Goal: Information Seeking & Learning: Learn about a topic

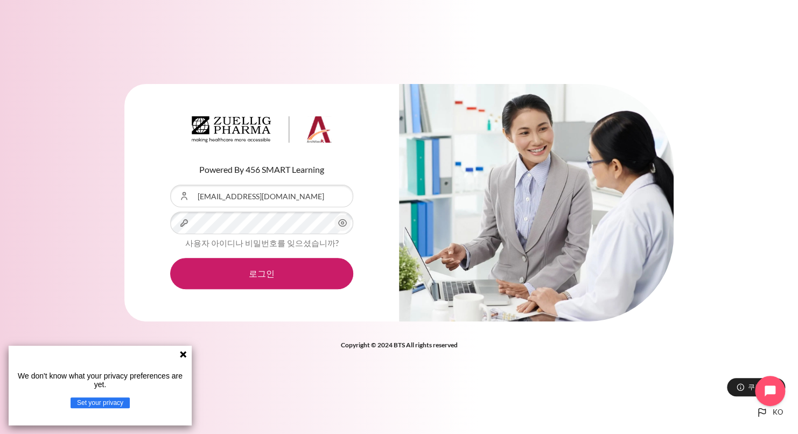
drag, startPoint x: 181, startPoint y: 354, endPoint x: 185, endPoint y: 342, distance: 11.8
click at [181, 354] on icon at bounding box center [183, 354] width 9 height 9
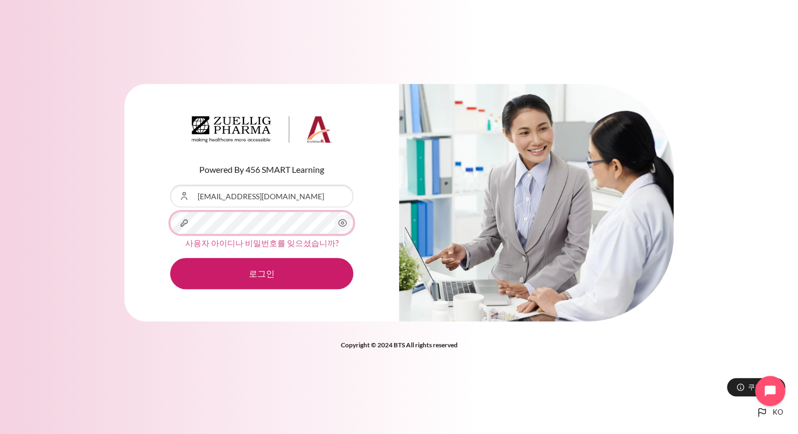
click at [170, 258] on button "로그인" at bounding box center [261, 273] width 183 height 31
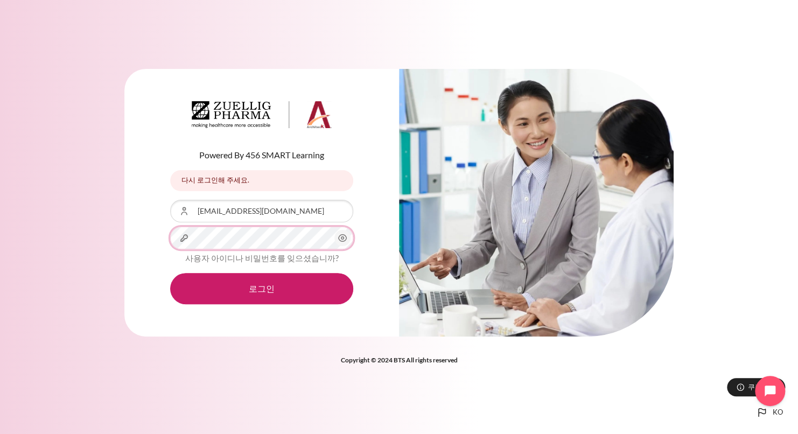
click at [170, 273] on button "로그인" at bounding box center [261, 288] width 183 height 31
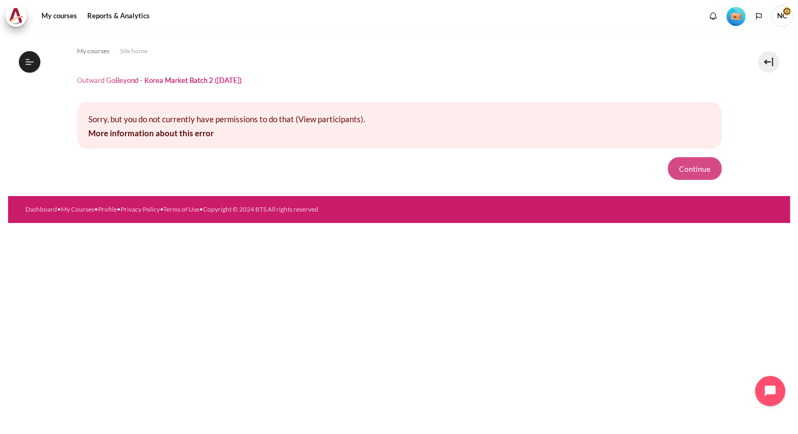
click at [692, 172] on button "Continue" at bounding box center [694, 168] width 54 height 23
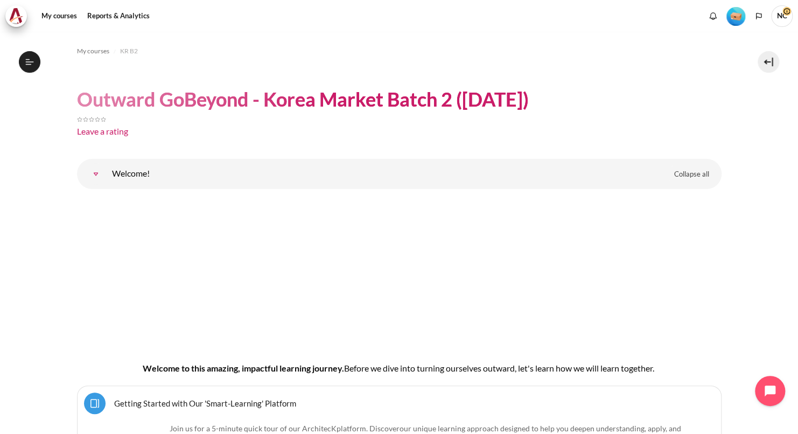
click at [318, 107] on h1 "Outward GoBeyond - Korea Market Batch 2 (Sep 2025)" at bounding box center [303, 99] width 452 height 25
click at [784, 15] on span "NC" at bounding box center [782, 15] width 22 height 9
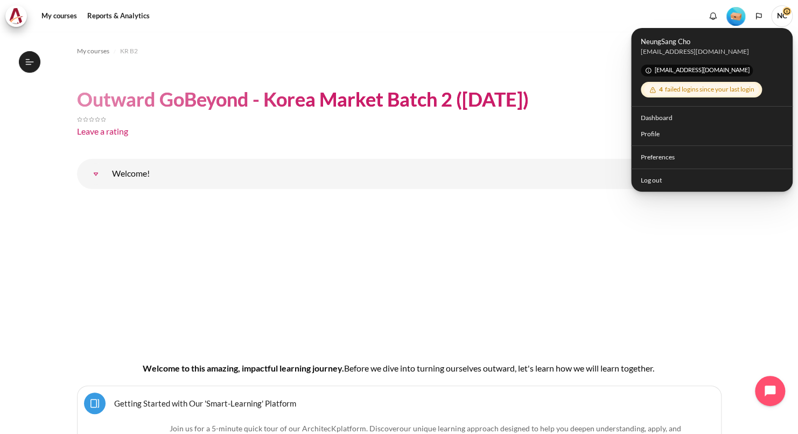
click at [547, 131] on div "Leave a rating" at bounding box center [399, 131] width 644 height 13
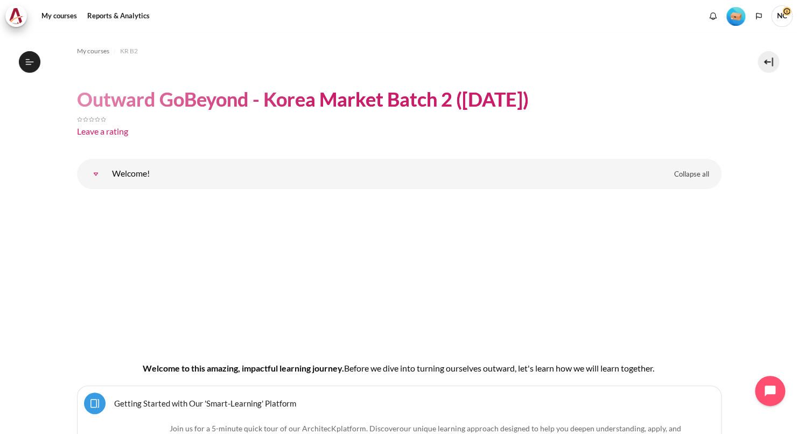
click at [781, 18] on span "NC" at bounding box center [782, 16] width 22 height 22
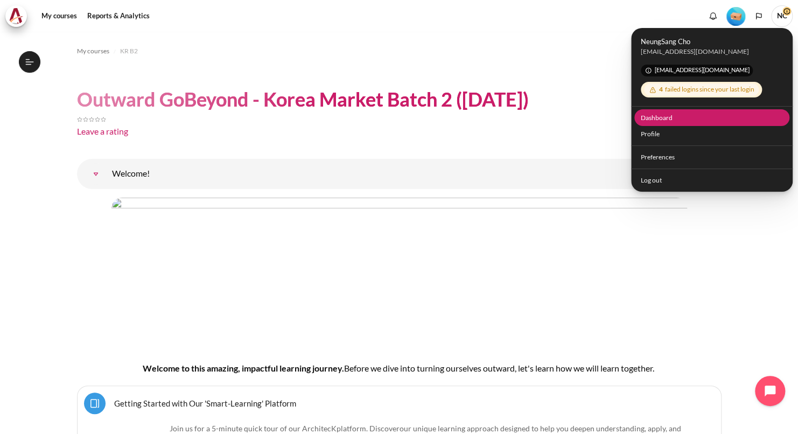
click at [666, 117] on link "Dashboard" at bounding box center [712, 117] width 156 height 17
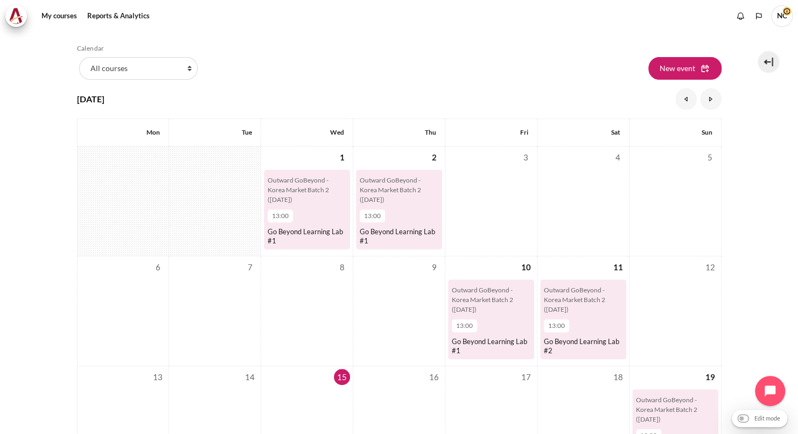
scroll to position [161, 0]
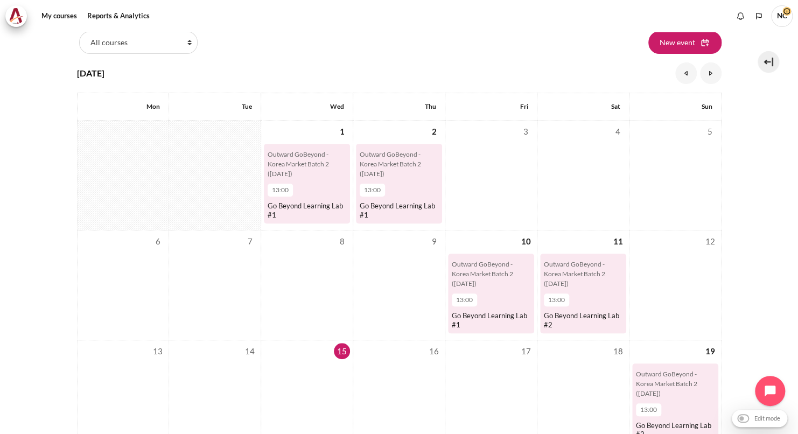
click at [281, 188] on span "13:00" at bounding box center [280, 190] width 17 height 10
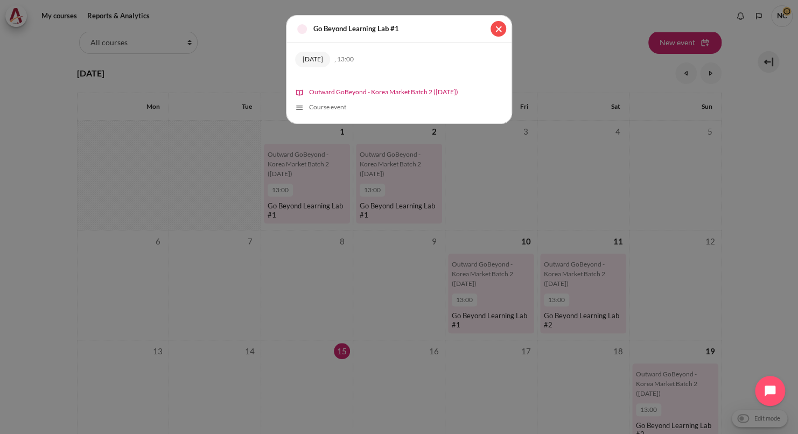
click at [500, 27] on button "Close" at bounding box center [498, 29] width 16 height 16
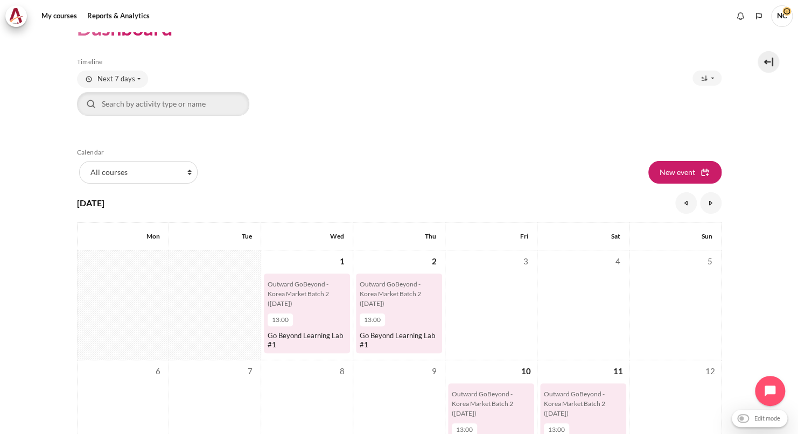
scroll to position [0, 0]
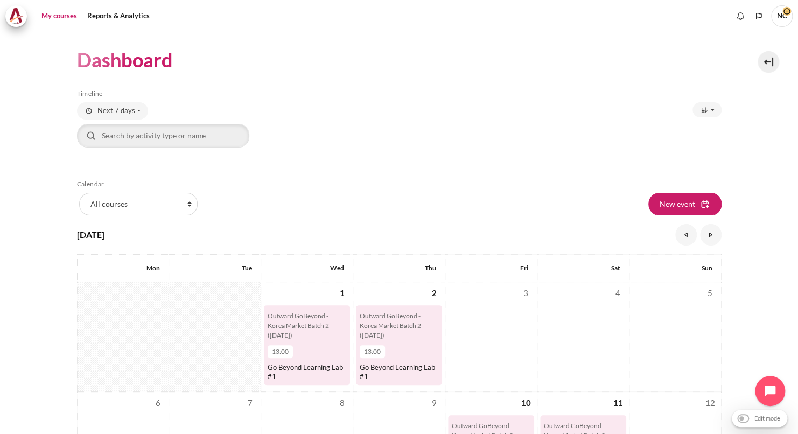
click at [65, 19] on link "My courses" at bounding box center [59, 16] width 43 height 22
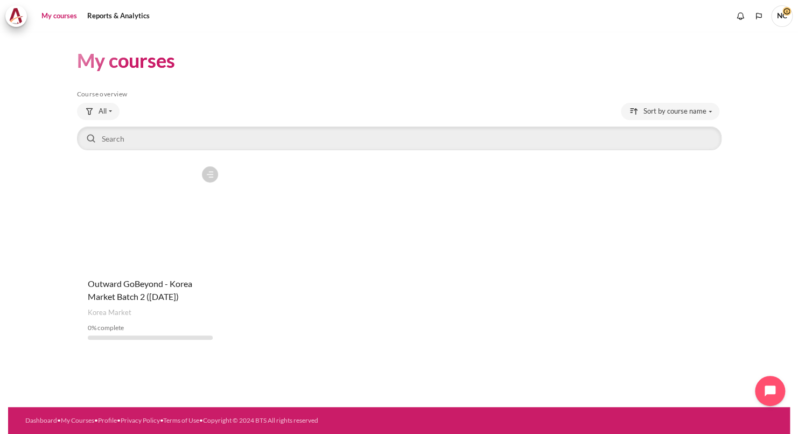
click at [448, 262] on div "Course is starred Actions for course Outward GoBeyond - Korea Market Batch 2 (S…" at bounding box center [399, 254] width 644 height 187
click at [125, 58] on h1 "My courses" at bounding box center [126, 60] width 98 height 25
click at [402, 92] on h5 "Course overview" at bounding box center [399, 94] width 644 height 9
click at [783, 19] on span "NC" at bounding box center [782, 16] width 22 height 22
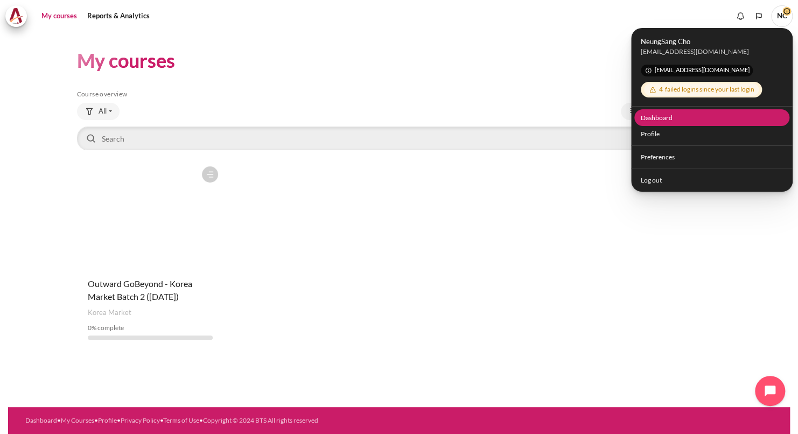
click at [651, 116] on link "Dashboard" at bounding box center [712, 117] width 156 height 17
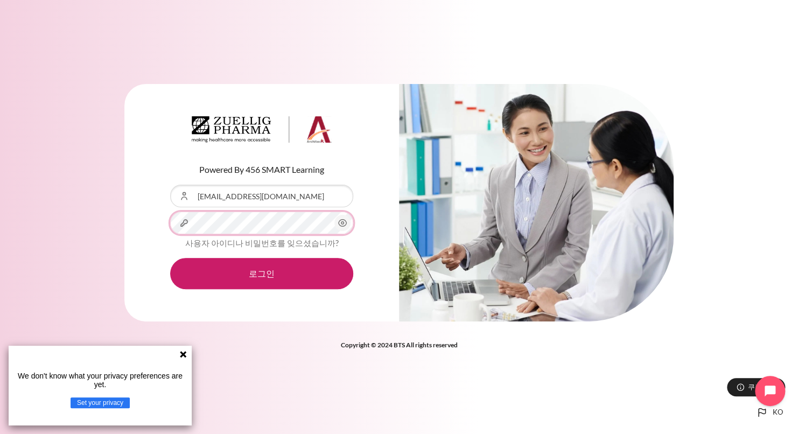
click at [170, 258] on button "로그인" at bounding box center [261, 273] width 183 height 31
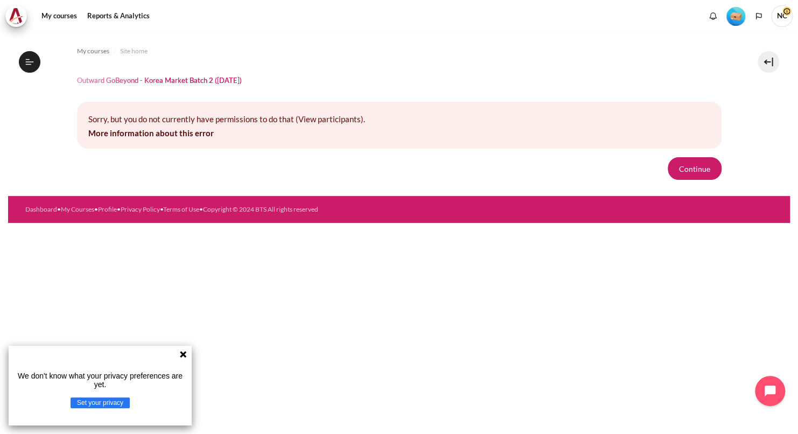
click at [186, 350] on icon at bounding box center [183, 354] width 9 height 9
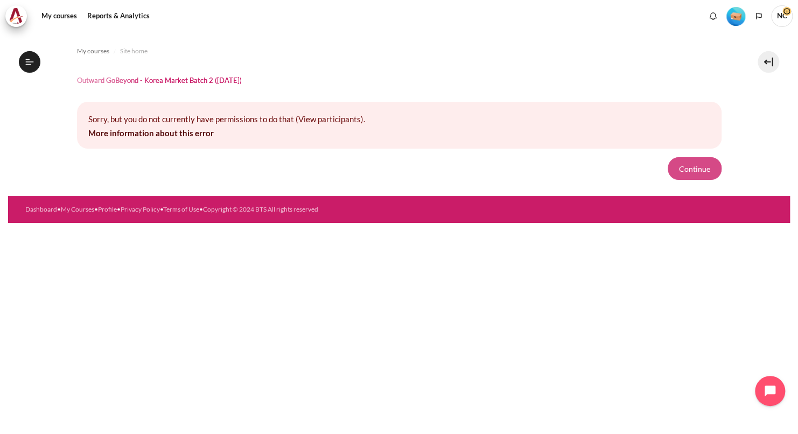
click at [700, 164] on button "Continue" at bounding box center [694, 168] width 54 height 23
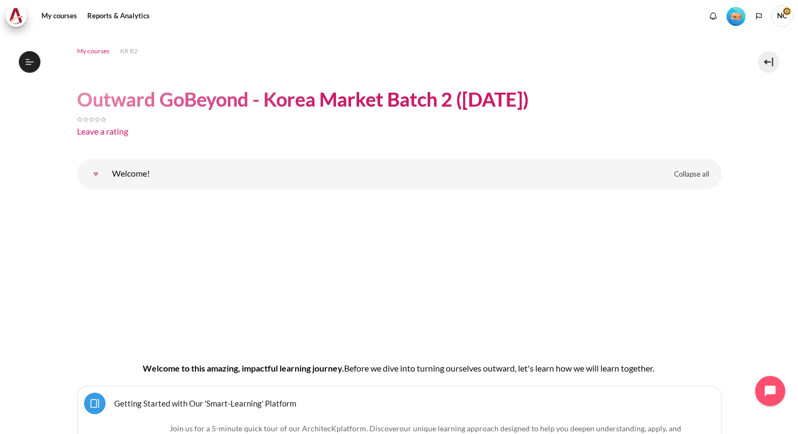
click at [98, 53] on span "My courses" at bounding box center [93, 51] width 32 height 10
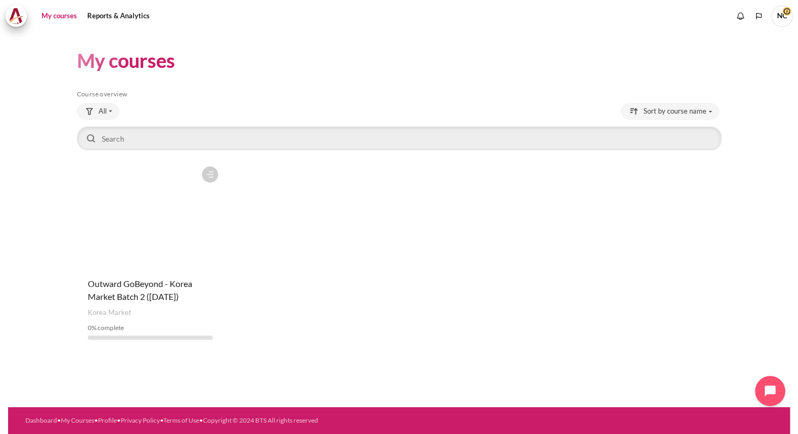
click at [147, 227] on figure "Content" at bounding box center [150, 215] width 146 height 108
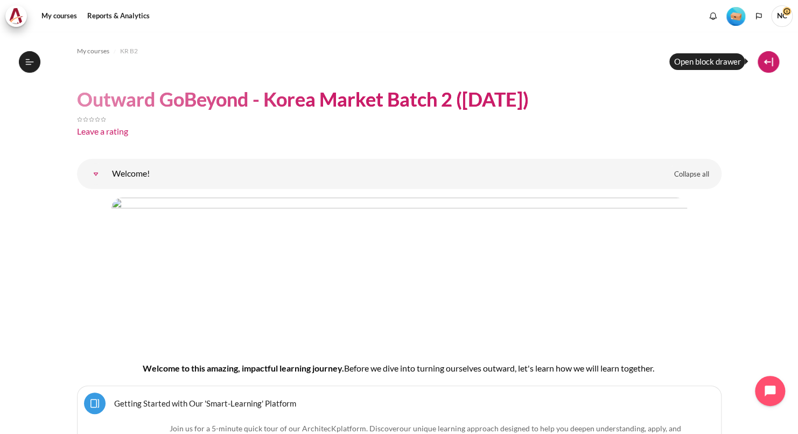
click at [766, 66] on button at bounding box center [768, 62] width 22 height 22
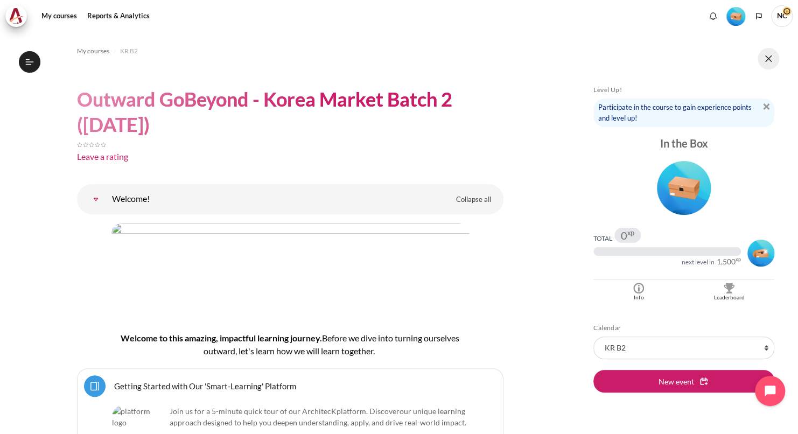
click at [767, 62] on button at bounding box center [768, 59] width 22 height 22
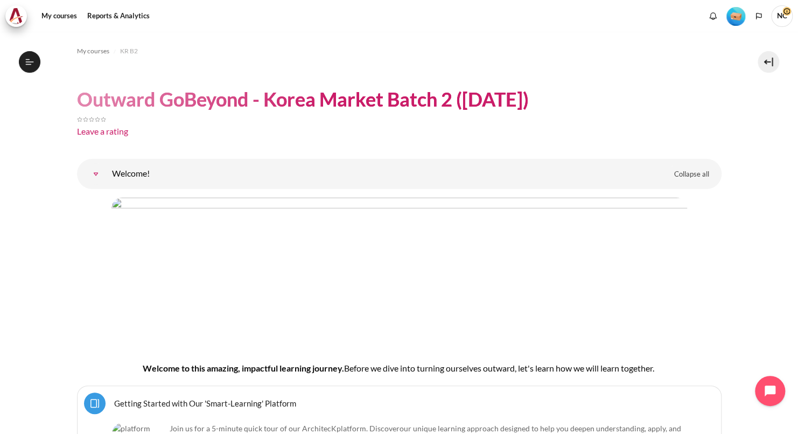
click at [781, 16] on span "NC" at bounding box center [782, 16] width 22 height 22
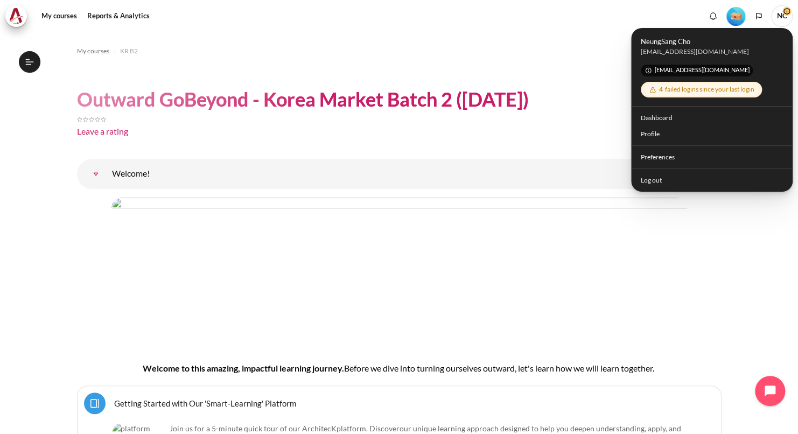
click at [698, 73] on span "[EMAIL_ADDRESS][DOMAIN_NAME]" at bounding box center [696, 71] width 112 height 12
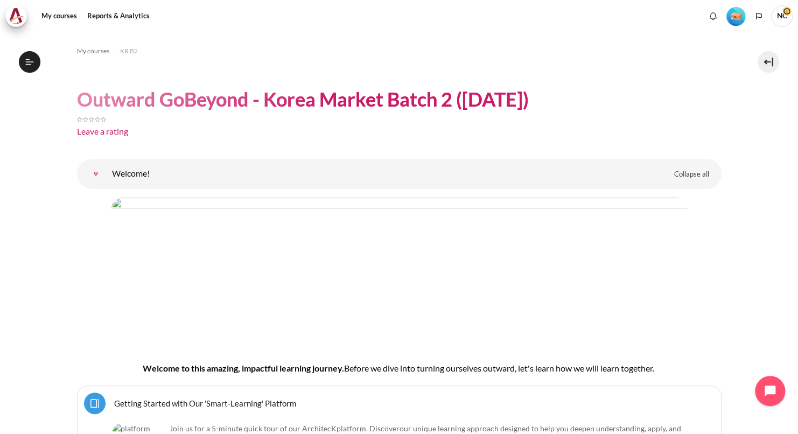
click at [784, 14] on span "NC" at bounding box center [782, 15] width 22 height 9
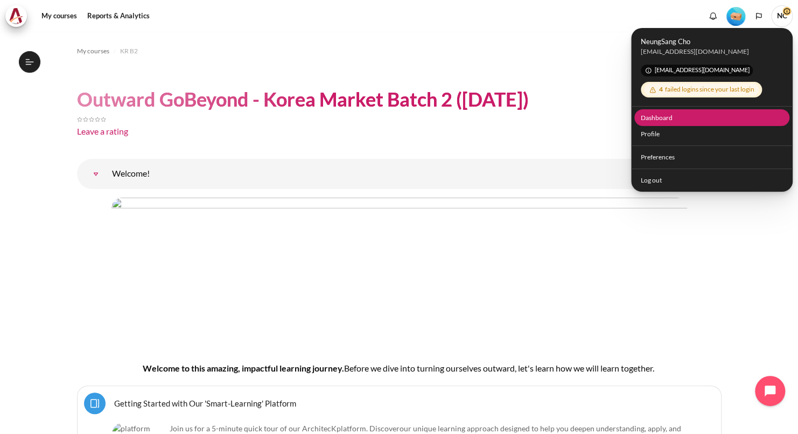
click at [654, 117] on link "Dashboard" at bounding box center [712, 117] width 156 height 17
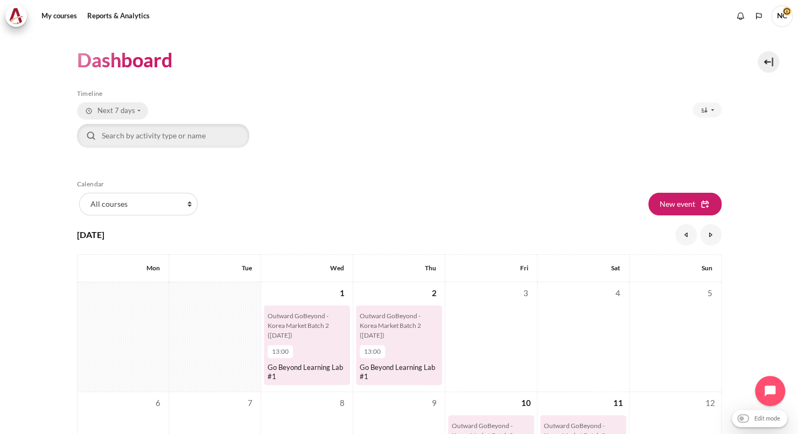
click at [137, 110] on button "Next 7 days" at bounding box center [112, 110] width 71 height 17
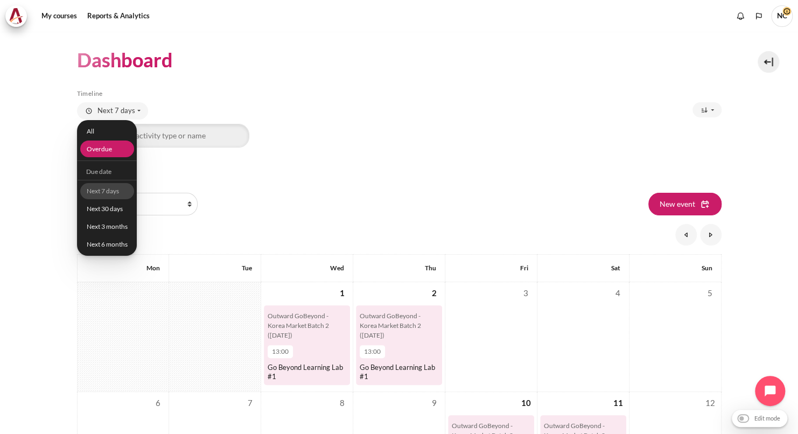
click at [118, 154] on link "Overdue" at bounding box center [107, 148] width 54 height 17
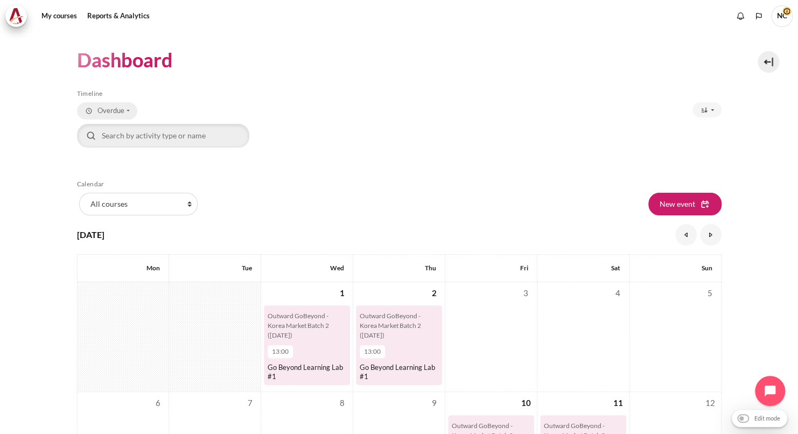
click at [130, 111] on button "Overdue" at bounding box center [107, 110] width 60 height 17
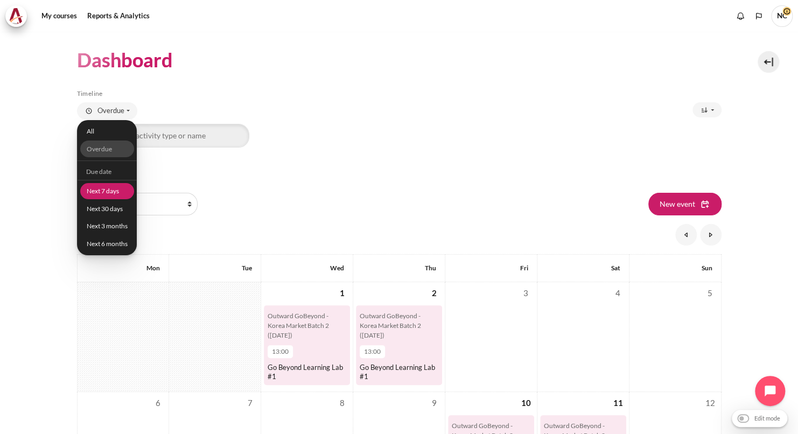
click at [118, 188] on link "Next 7 days" at bounding box center [107, 191] width 54 height 17
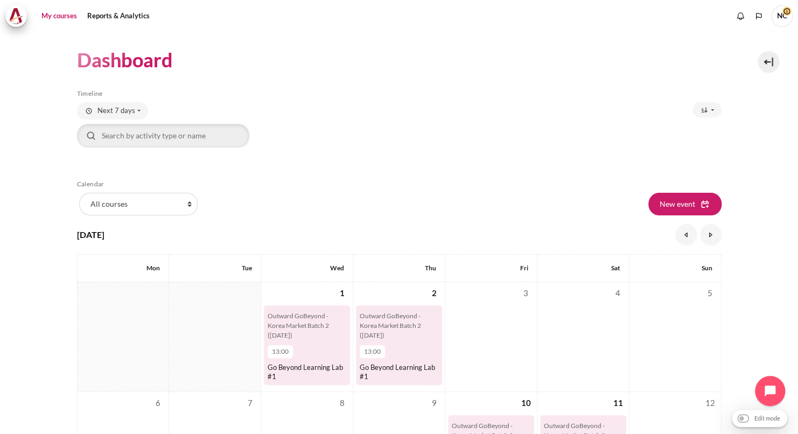
click at [57, 19] on link "My courses" at bounding box center [59, 16] width 43 height 22
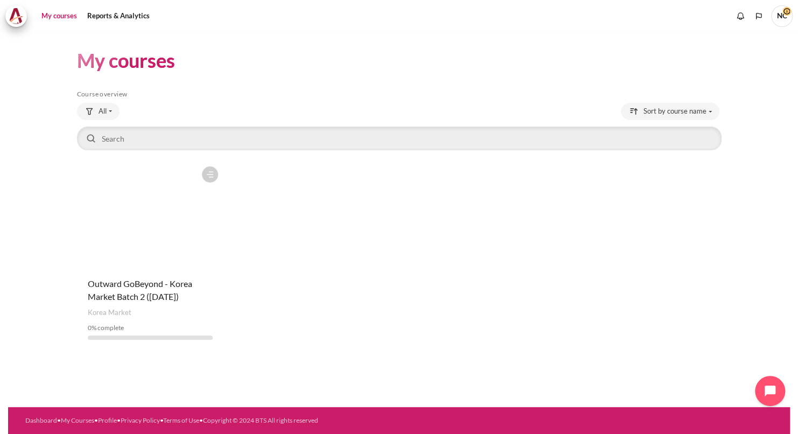
click at [780, 17] on span "NC" at bounding box center [782, 16] width 22 height 22
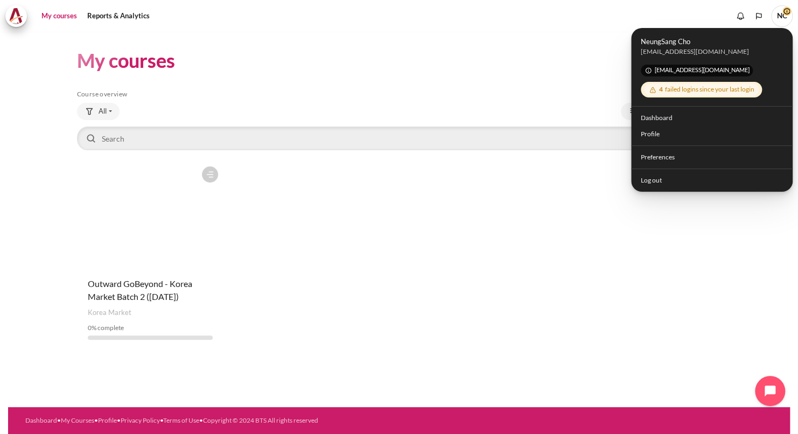
click at [780, 17] on span "NC" at bounding box center [782, 16] width 22 height 22
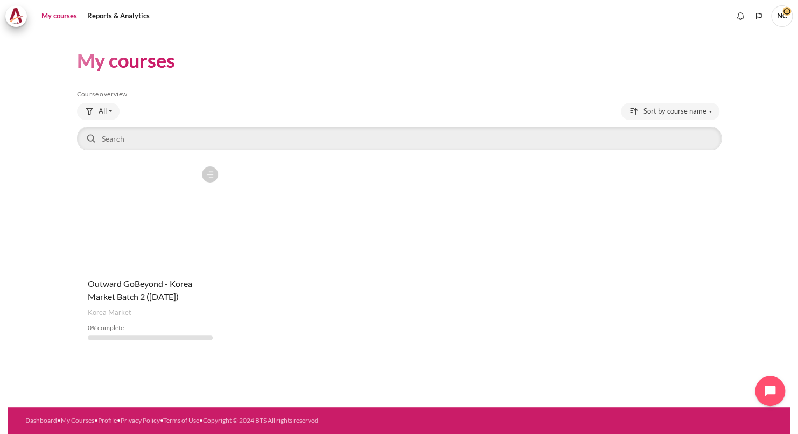
click at [780, 17] on span "NC" at bounding box center [782, 16] width 22 height 22
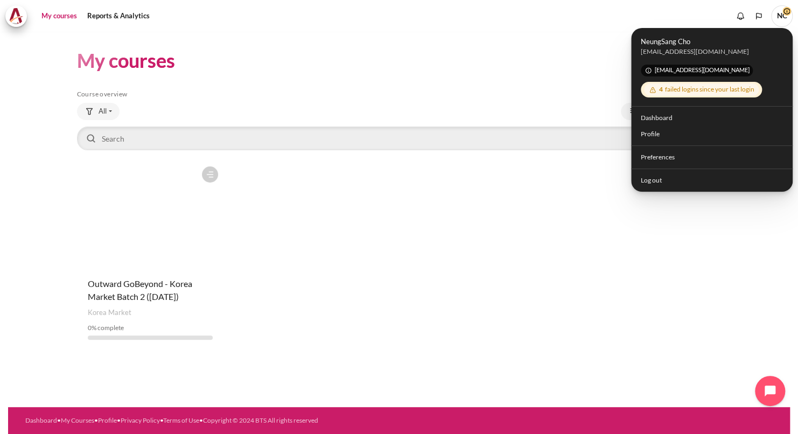
click at [490, 76] on div "My courses Skip Course overview Course overview All All 0" at bounding box center [399, 199] width 644 height 335
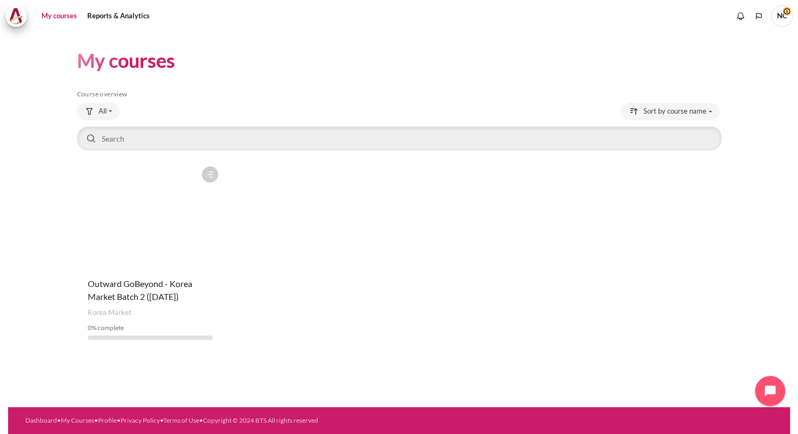
click at [588, 36] on div "My courses Skip Course overview Course overview All All 0" at bounding box center [399, 199] width 644 height 335
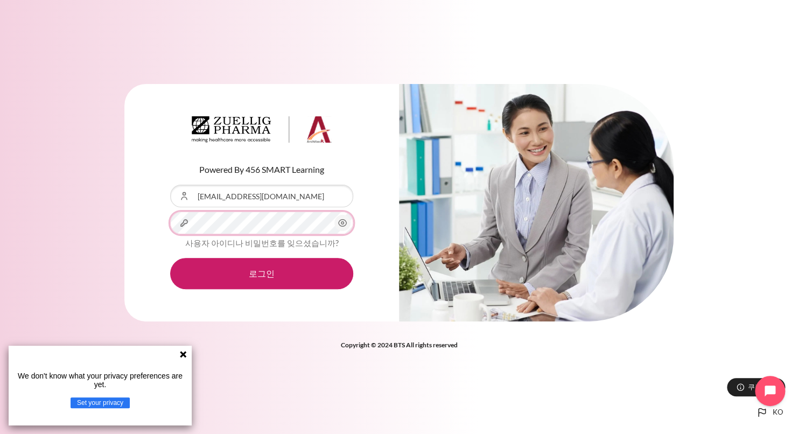
click at [170, 258] on button "로그인" at bounding box center [261, 273] width 183 height 31
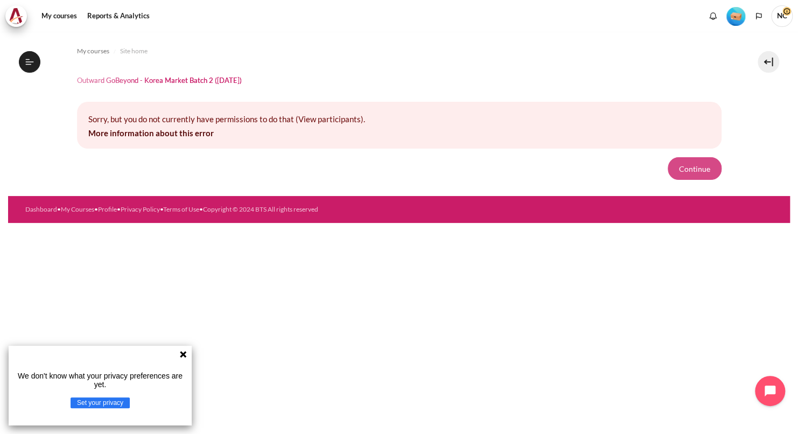
click at [691, 165] on button "Continue" at bounding box center [694, 168] width 54 height 23
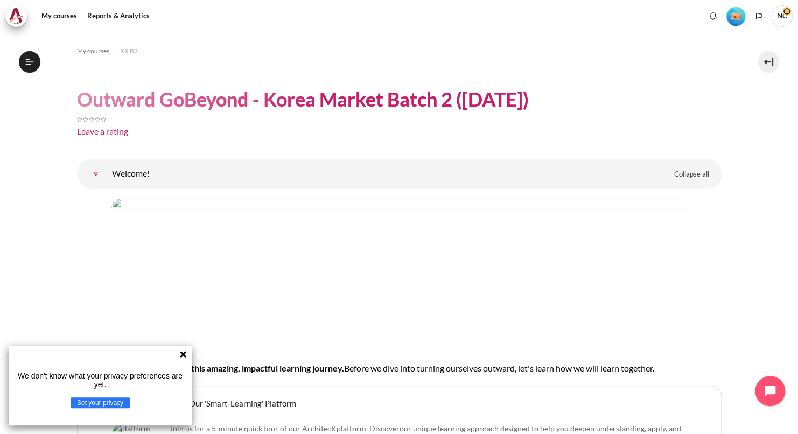
click at [181, 356] on icon at bounding box center [183, 354] width 6 height 6
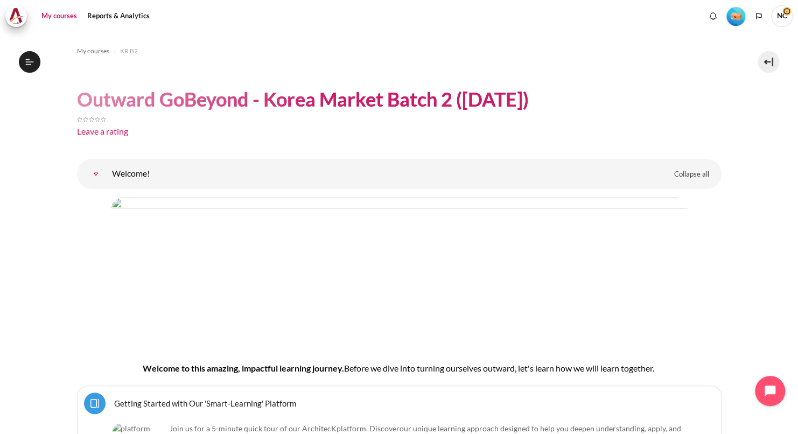
click at [63, 15] on link "My courses" at bounding box center [59, 16] width 43 height 22
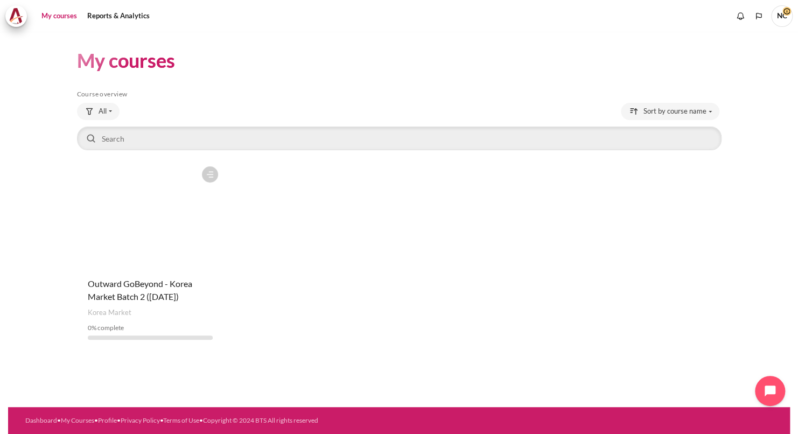
click at [153, 291] on h4 "Course name Outward GoBeyond - Korea Market Batch 2 ([DATE])" at bounding box center [150, 290] width 125 height 26
click at [106, 315] on span "Course category Korea Market" at bounding box center [110, 312] width 44 height 11
click at [141, 278] on span "Outward GoBeyond - Korea Market Batch 2 ([DATE])" at bounding box center [140, 289] width 104 height 23
click at [154, 231] on figure "Content" at bounding box center [150, 215] width 146 height 108
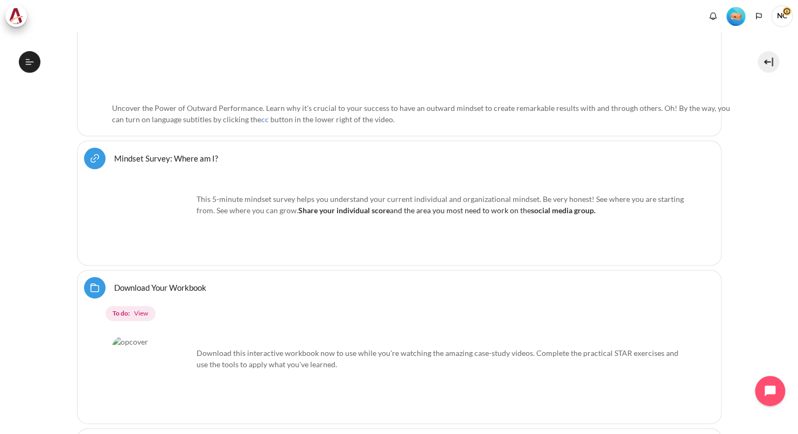
scroll to position [538, 0]
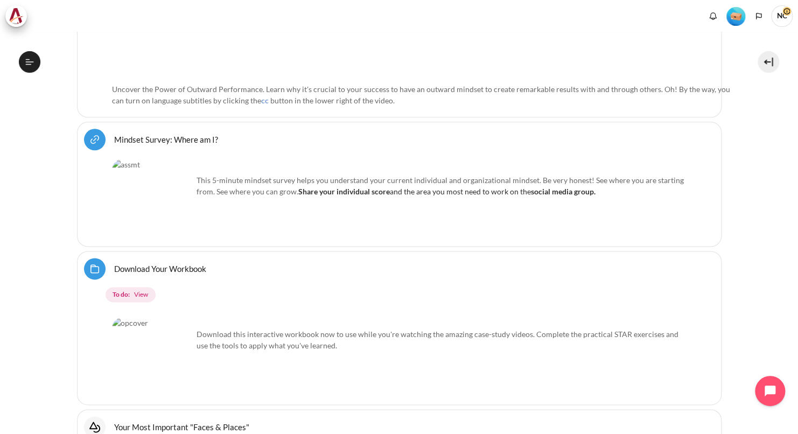
click at [147, 186] on img "Content" at bounding box center [152, 199] width 81 height 81
click at [143, 290] on span "View" at bounding box center [141, 295] width 14 height 10
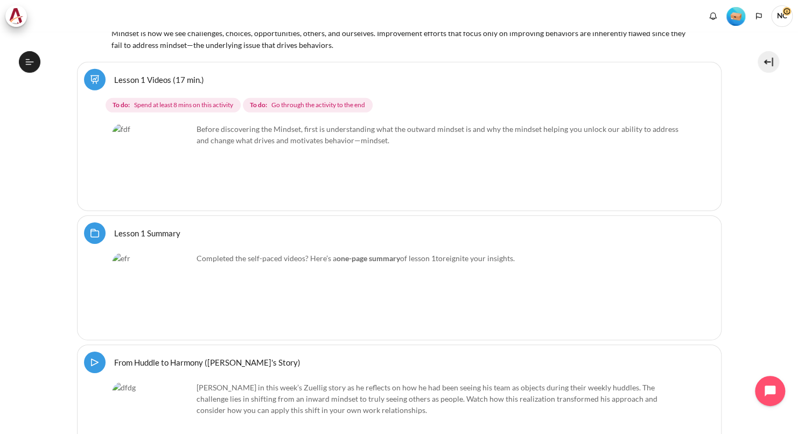
scroll to position [1399, 0]
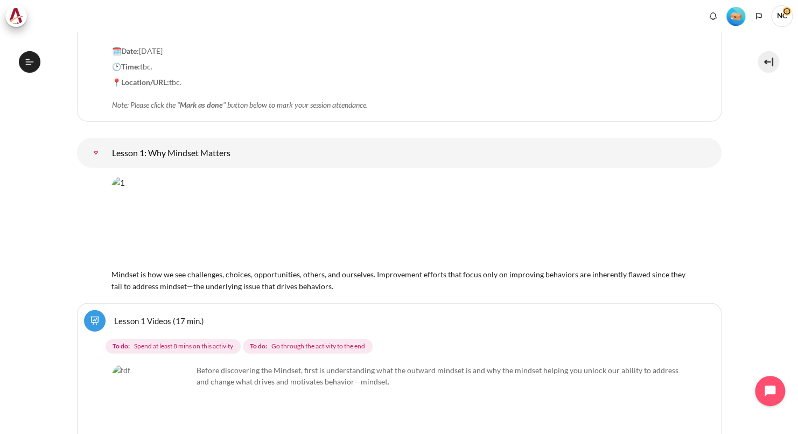
click at [227, 225] on img "Content" at bounding box center [398, 222] width 575 height 90
click at [347, 219] on img "Content" at bounding box center [398, 222] width 575 height 90
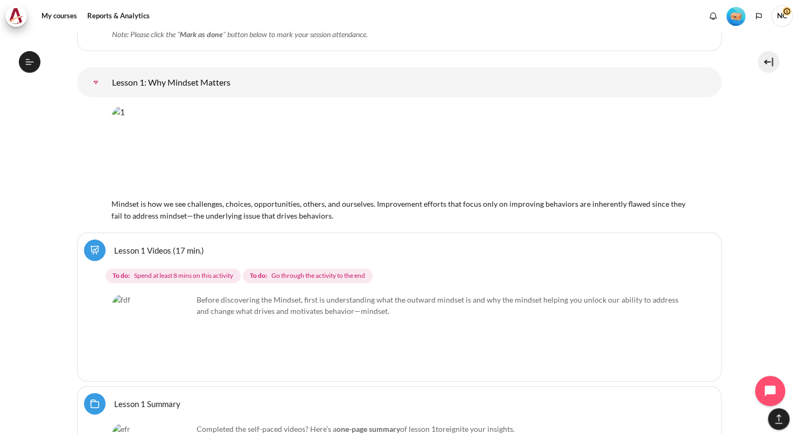
scroll to position [1483, 0]
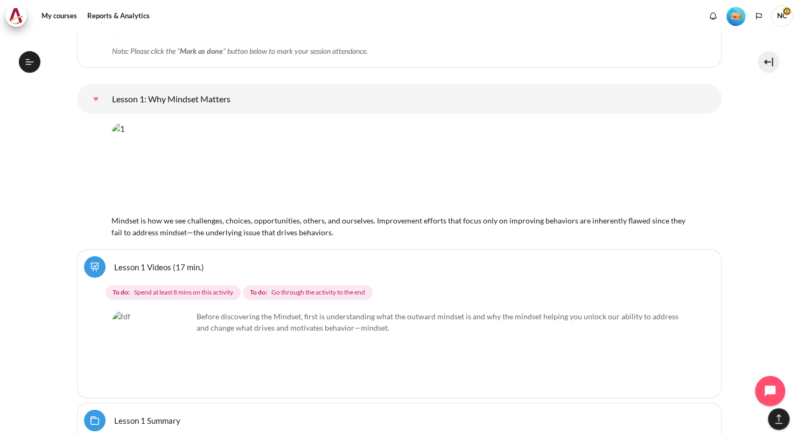
click at [175, 363] on img "Content" at bounding box center [152, 351] width 81 height 81
click at [179, 358] on img "Content" at bounding box center [152, 351] width 81 height 81
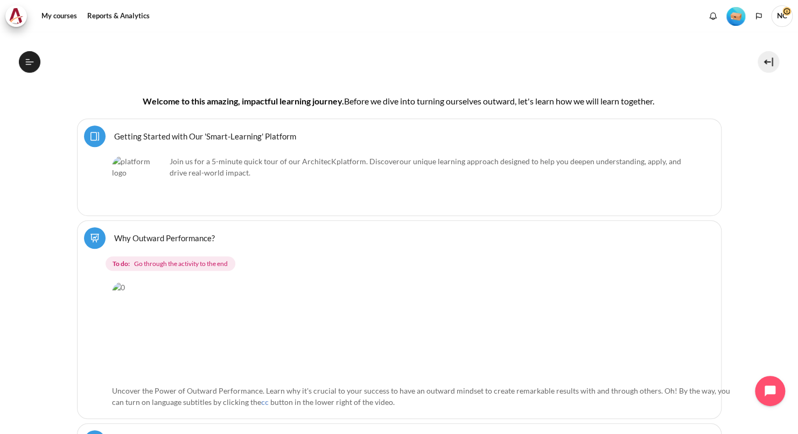
scroll to position [192, 0]
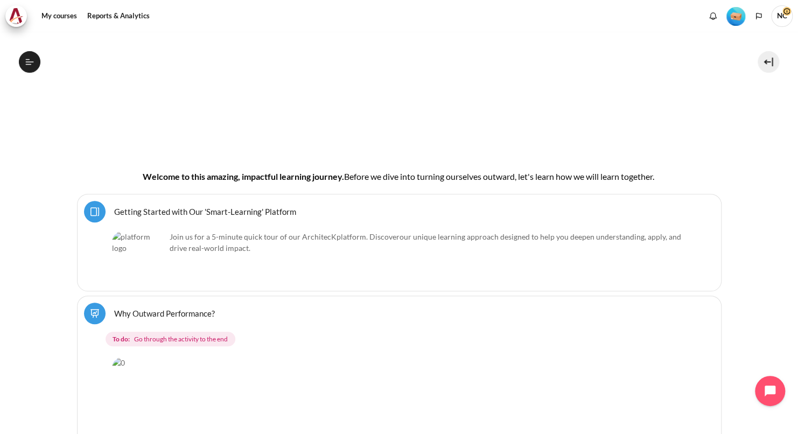
click at [128, 59] on img "Content" at bounding box center [398, 78] width 575 height 145
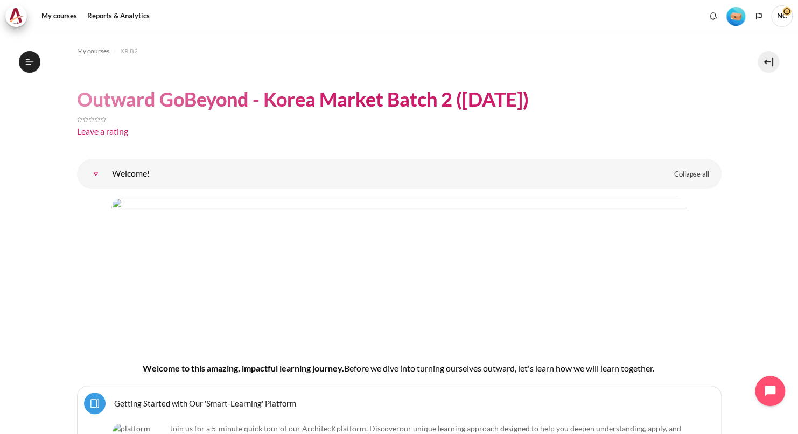
click at [209, 96] on h1 "Outward GoBeyond - Korea Market Batch 2 ([DATE])" at bounding box center [303, 99] width 452 height 25
click at [222, 98] on h1 "Outward GoBeyond - Korea Market Batch 2 ([DATE])" at bounding box center [303, 99] width 452 height 25
click at [70, 18] on link "My courses" at bounding box center [59, 16] width 43 height 22
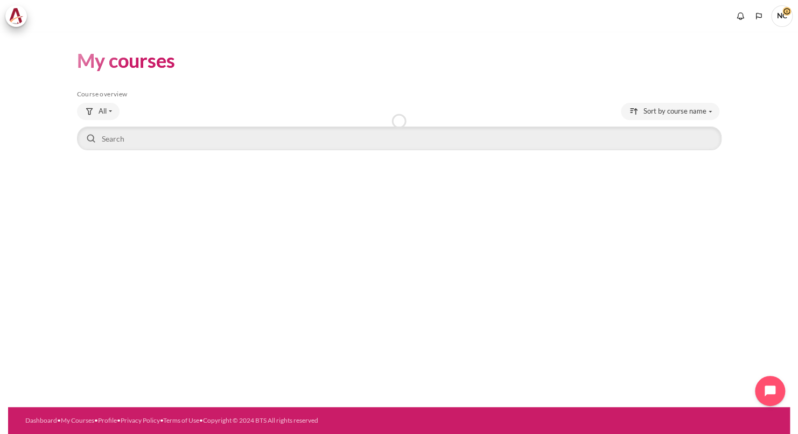
click at [140, 60] on h1 "My courses" at bounding box center [126, 60] width 98 height 25
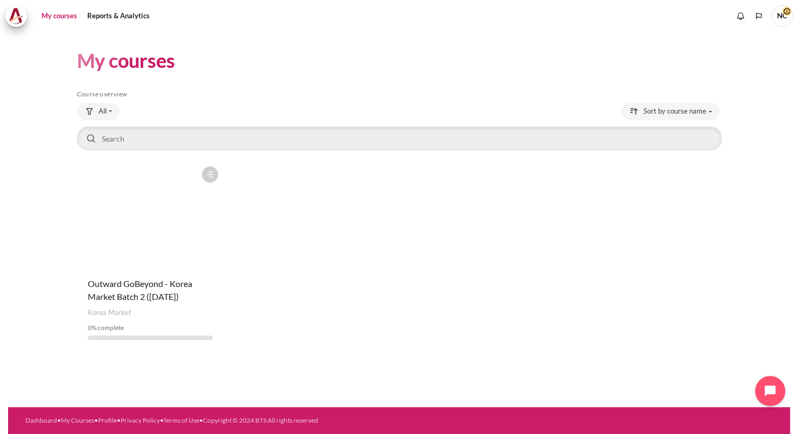
click at [64, 16] on link "My courses" at bounding box center [59, 16] width 43 height 22
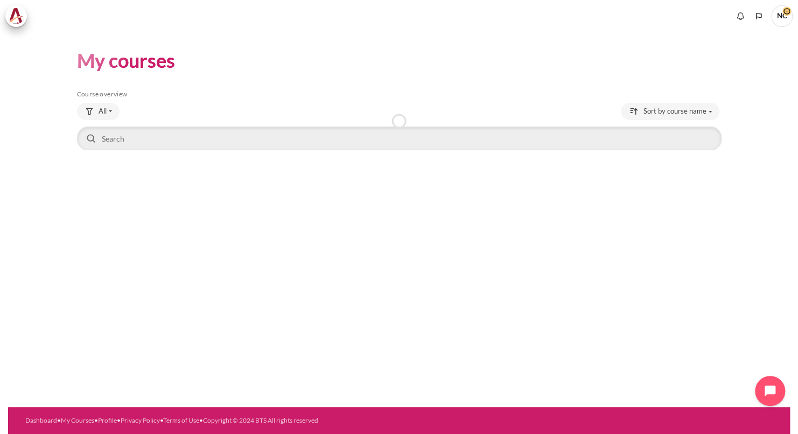
click at [786, 11] on span "NC" at bounding box center [782, 15] width 22 height 9
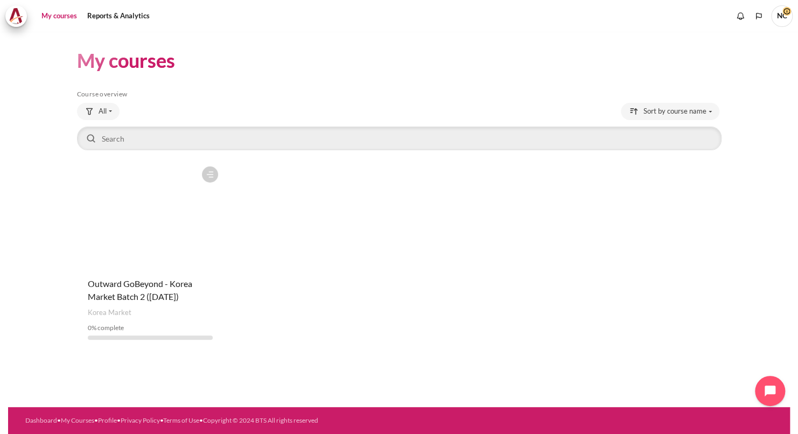
click at [61, 18] on link "My courses" at bounding box center [59, 16] width 43 height 22
click at [203, 33] on div "My courses Skip Course overview Course overview All All 0" at bounding box center [399, 199] width 644 height 335
click at [23, 20] on span at bounding box center [16, 16] width 22 height 22
click at [347, 269] on div "Course is starred Actions for course Outward GoBeyond - Korea Market Batch 2 ([…" at bounding box center [399, 254] width 644 height 187
click at [131, 63] on h1 "My courses" at bounding box center [126, 60] width 98 height 25
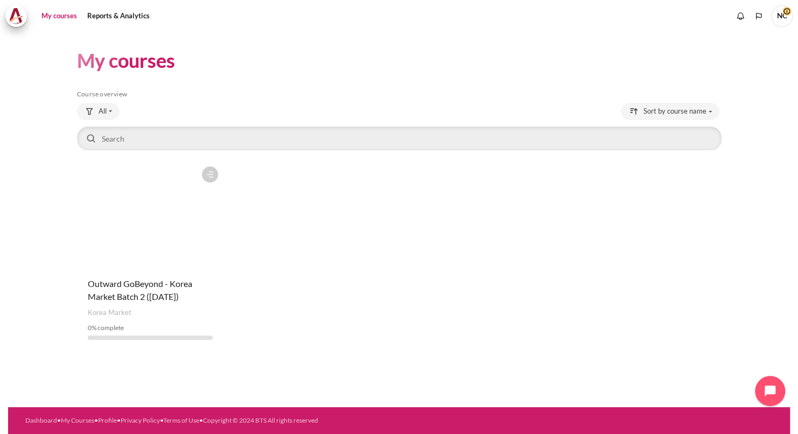
click at [156, 198] on figure "Content" at bounding box center [150, 215] width 146 height 108
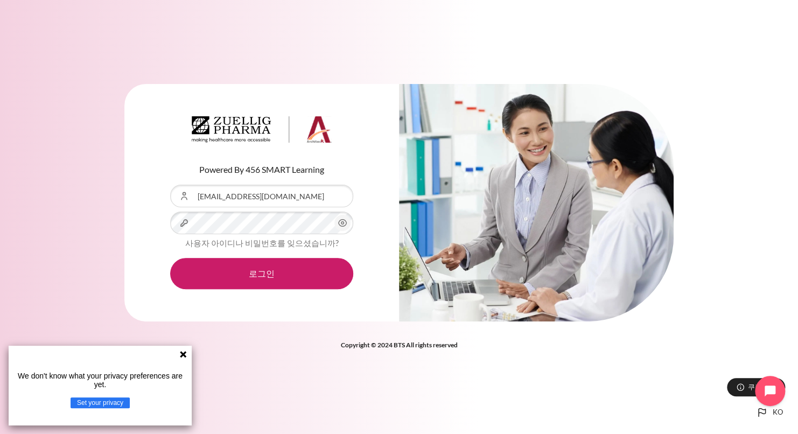
click at [132, 279] on div "Powered By 456 SMART Learning 사용자 아이디 nscho@zuelligpharma.com 비밀번호 사용자 아이디나 비밀번…" at bounding box center [261, 203] width 274 height 238
click at [270, 244] on link "사용자 아이디나 비밀번호를 잊으셨습니까?" at bounding box center [261, 243] width 153 height 10
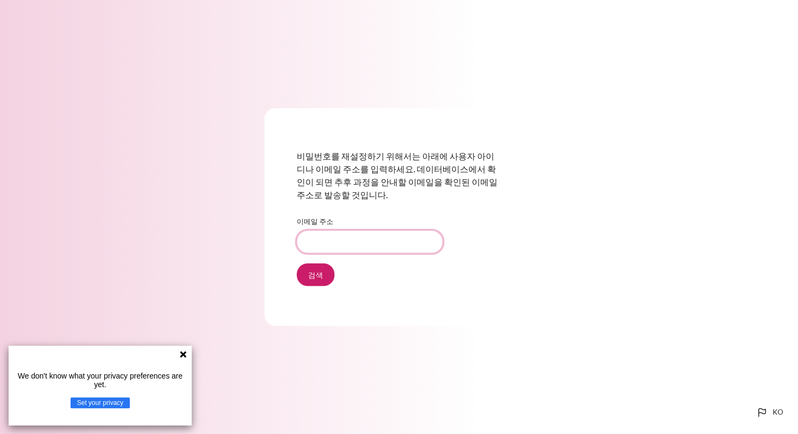
click at [333, 247] on input "이메일 주소" at bounding box center [370, 241] width 146 height 23
type input "[EMAIL_ADDRESS][DOMAIN_NAME]"
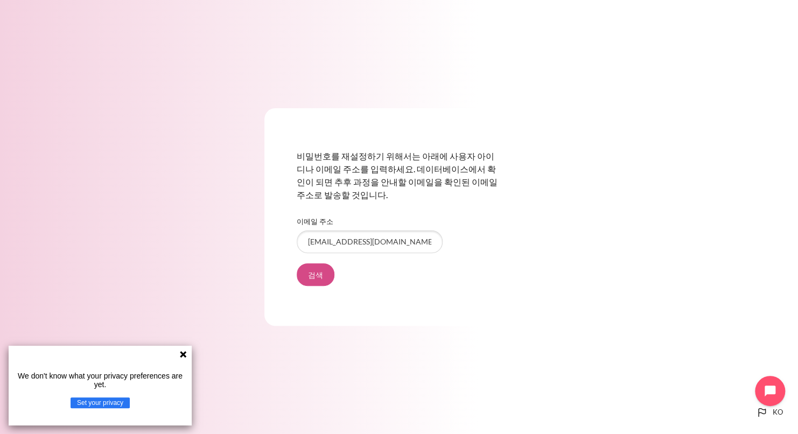
click at [320, 270] on input "검색" at bounding box center [316, 274] width 38 height 23
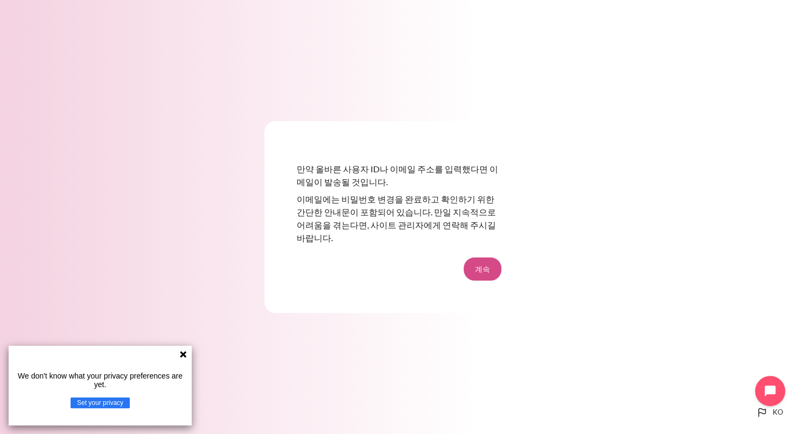
click at [485, 262] on button "계속" at bounding box center [482, 268] width 38 height 23
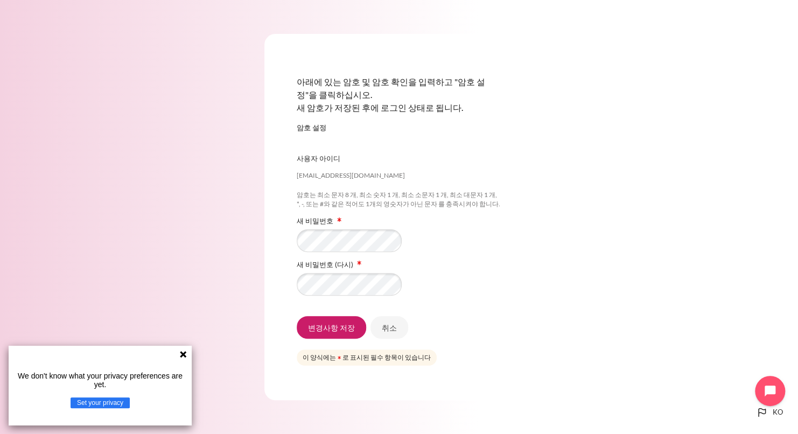
click at [177, 258] on div "아래에 있는 암호 및 암호 확인을 입력하고 "암호 설정"을 클릭하십시오. 새 암호가 저장된 후에 로그인 상태로 됩니다. 암호 설정 [EMAIL…" at bounding box center [399, 217] width 798 height 430
click at [269, 312] on div "아래에 있는 암호 및 암호 확인을 입력하고 "암호 설정"을 클릭하십시오. 새 암호가 저장된 후에 로그인 상태로 됩니다. 암호 설정 [EMAIL…" at bounding box center [398, 216] width 269 height 365
click at [327, 330] on input "변경사항 저장" at bounding box center [331, 327] width 69 height 23
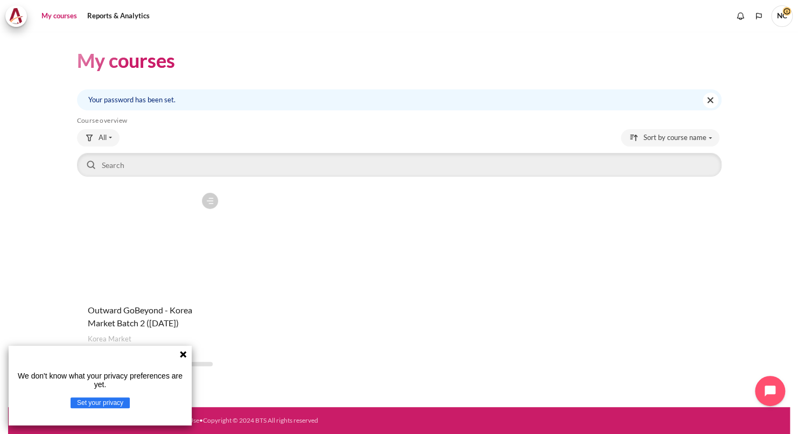
click at [112, 405] on button "Set your privacy" at bounding box center [100, 402] width 59 height 11
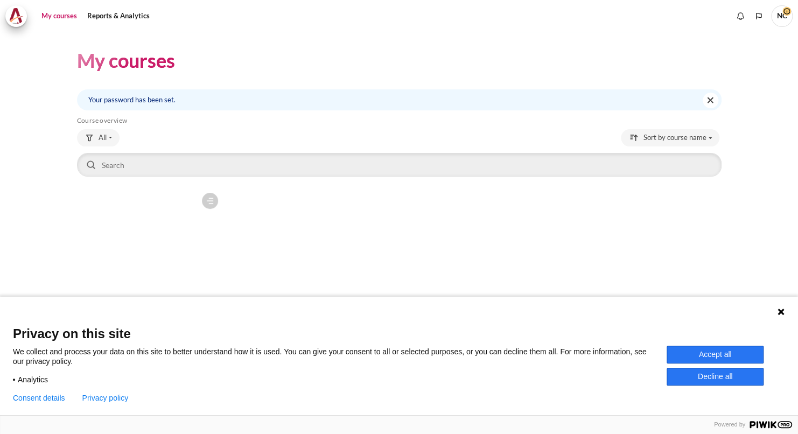
click at [105, 64] on h1 "My courses" at bounding box center [126, 60] width 98 height 25
click at [150, 64] on h1 "My courses" at bounding box center [126, 60] width 98 height 25
click at [331, 53] on header "My courses" at bounding box center [399, 60] width 644 height 25
click at [69, 17] on link "My courses" at bounding box center [59, 16] width 43 height 22
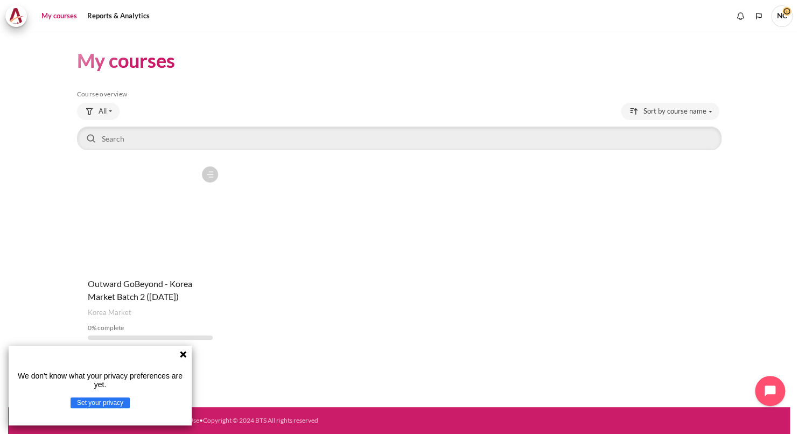
click at [187, 354] on div "We don't know what your privacy preferences are yet. Set your privacy" at bounding box center [100, 386] width 183 height 80
click at [184, 355] on icon at bounding box center [183, 354] width 6 height 6
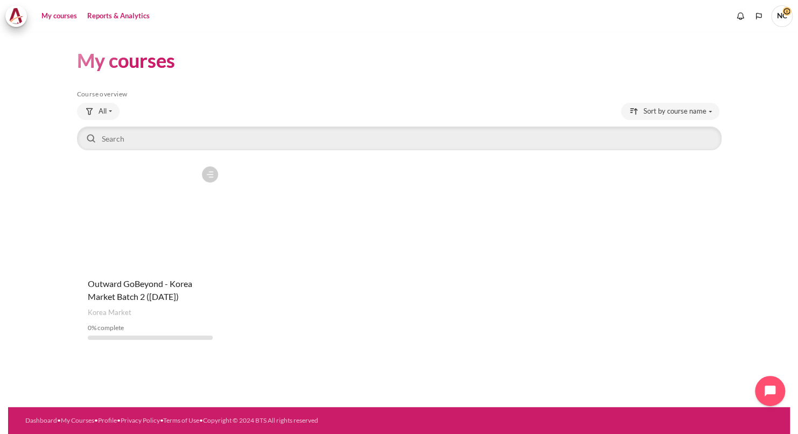
click at [125, 12] on link "Reports & Analytics" at bounding box center [118, 16] width 70 height 22
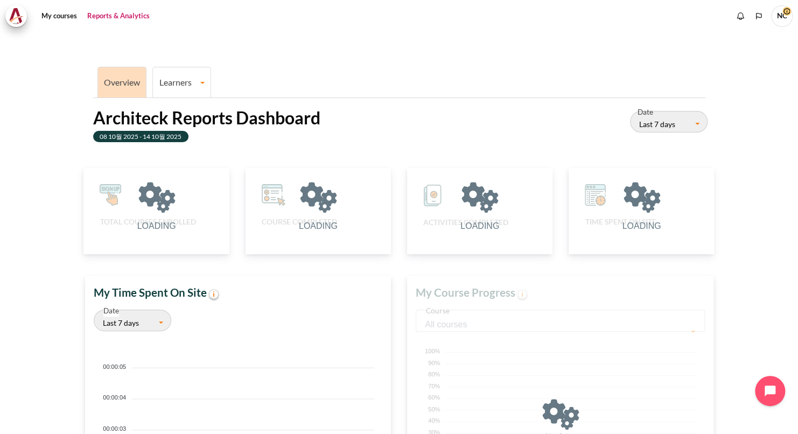
scroll to position [214, 295]
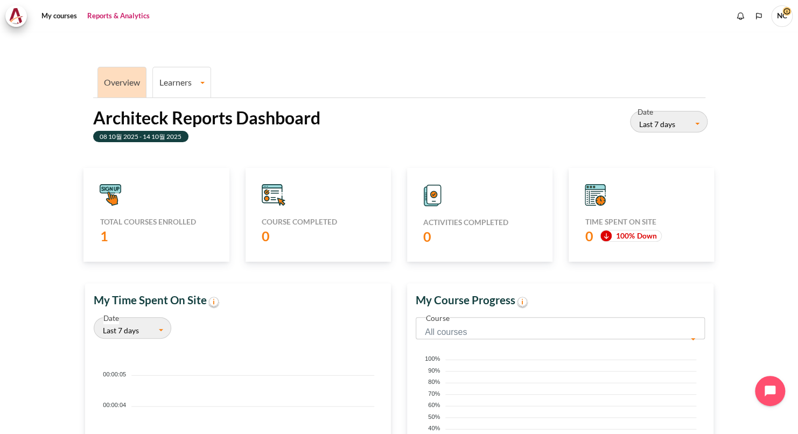
click at [274, 200] on icon "Content" at bounding box center [272, 195] width 20 height 15
click at [112, 199] on icon "Content" at bounding box center [112, 198] width 11 height 13
click at [113, 198] on icon "Content" at bounding box center [111, 195] width 22 height 22
click at [265, 210] on div "Course completed 0" at bounding box center [317, 215] width 145 height 94
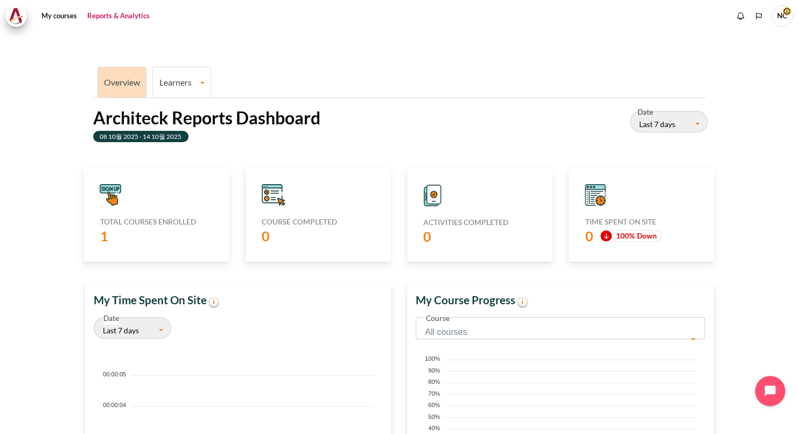
click at [276, 195] on icon "Content" at bounding box center [272, 195] width 20 height 15
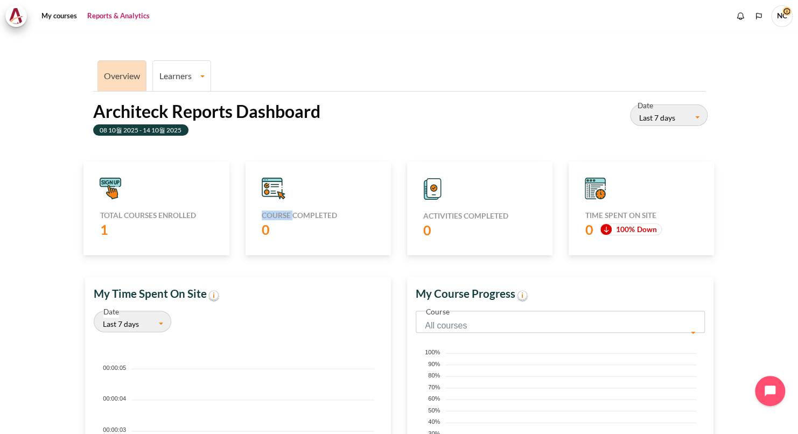
scroll to position [0, 0]
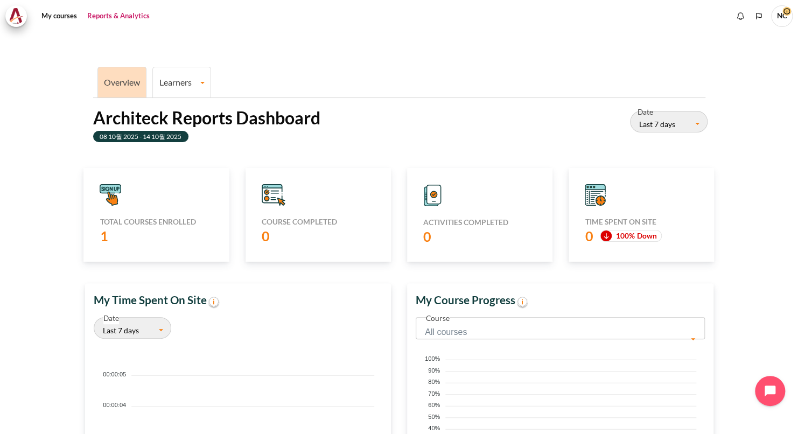
click at [320, 47] on div "Overview Learners Learner Course Progress Architeck Reports Dashboard 08 10월 20…" at bounding box center [399, 329] width 644 height 594
click at [152, 124] on h2 "Architeck Reports Dashboard" at bounding box center [206, 118] width 227 height 23
click at [205, 85] on link "Learners" at bounding box center [182, 82] width 58 height 10
click at [185, 118] on link "Learner Course Progress" at bounding box center [182, 120] width 52 height 36
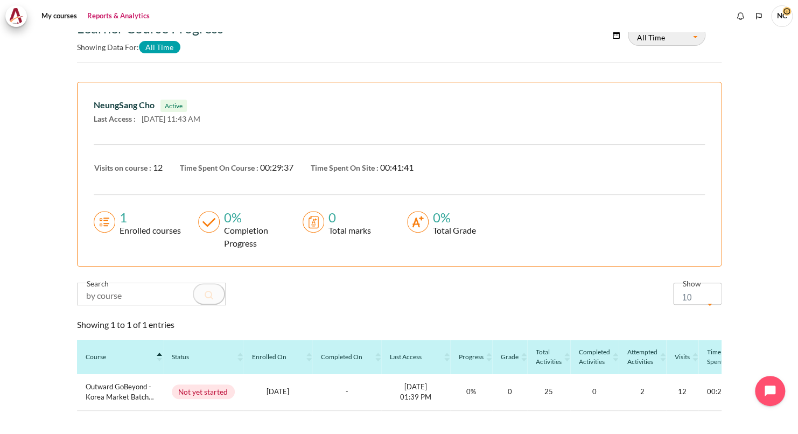
scroll to position [163, 0]
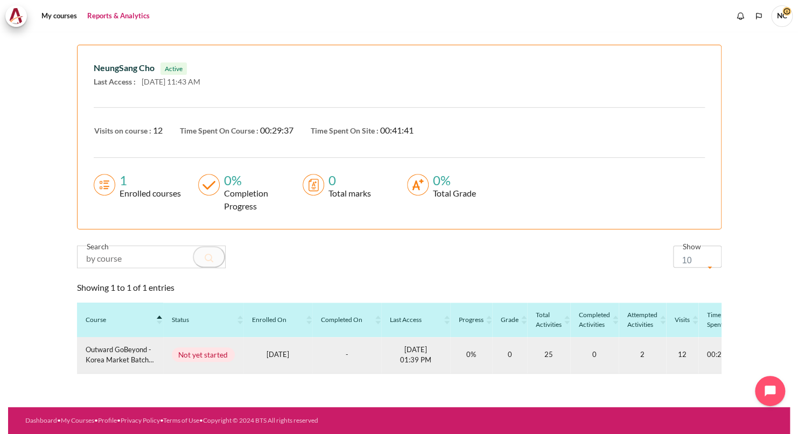
click at [192, 349] on span "Not yet started" at bounding box center [204, 354] width 64 height 15
click at [114, 350] on span "Outward GoBeyond - Korea Market Batch 2 ([DATE])" at bounding box center [120, 354] width 69 height 21
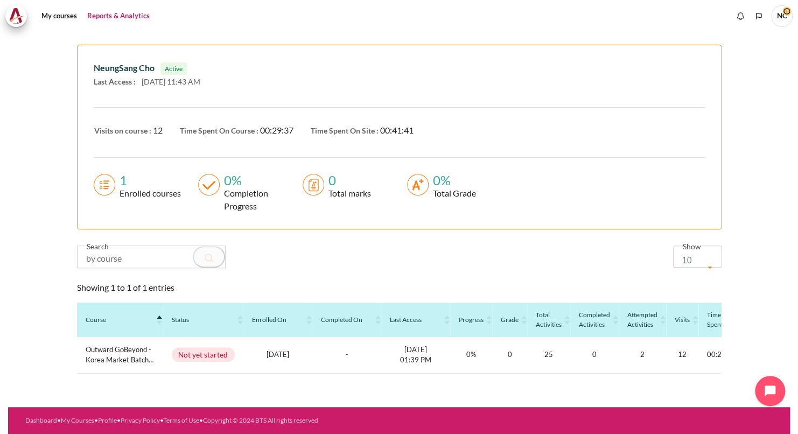
click at [369, 245] on div "Search Show 10 25 50 100 10" at bounding box center [399, 260] width 660 height 31
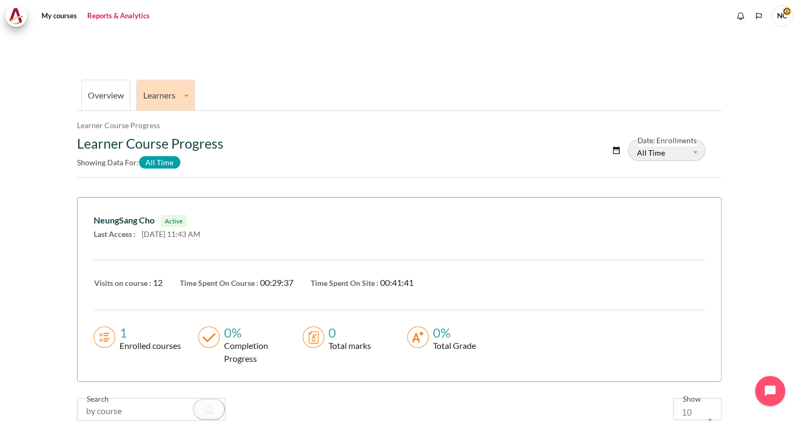
scroll to position [0, 0]
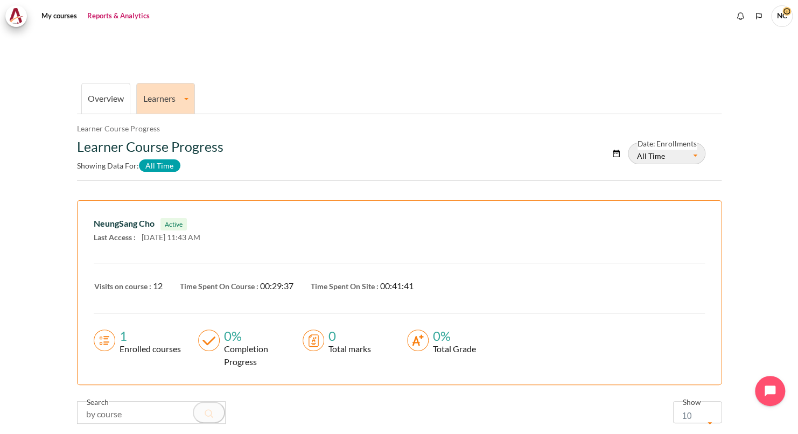
click at [105, 98] on link "Overview" at bounding box center [106, 98] width 36 height 10
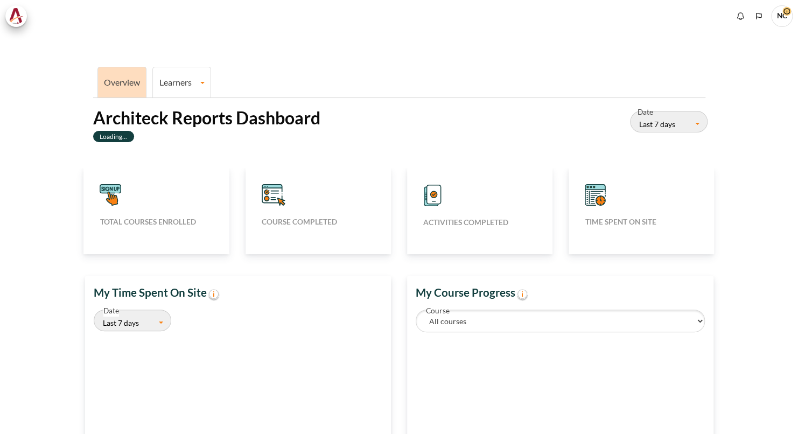
click at [269, 194] on icon "Content" at bounding box center [272, 195] width 20 height 15
click at [269, 193] on icon "Content" at bounding box center [272, 195] width 20 height 15
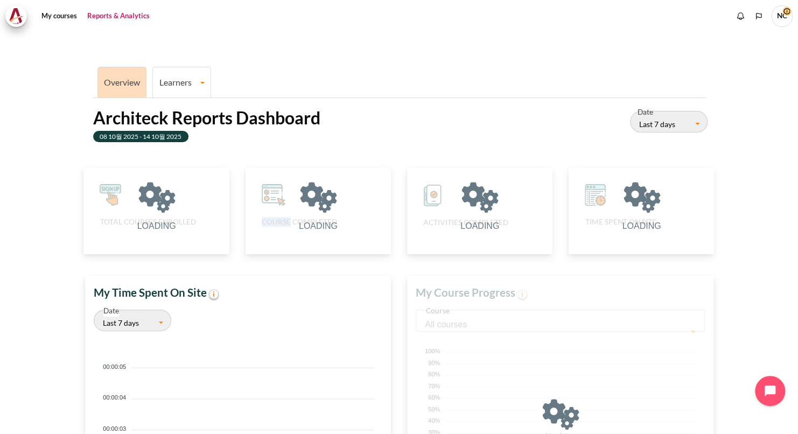
scroll to position [214, 295]
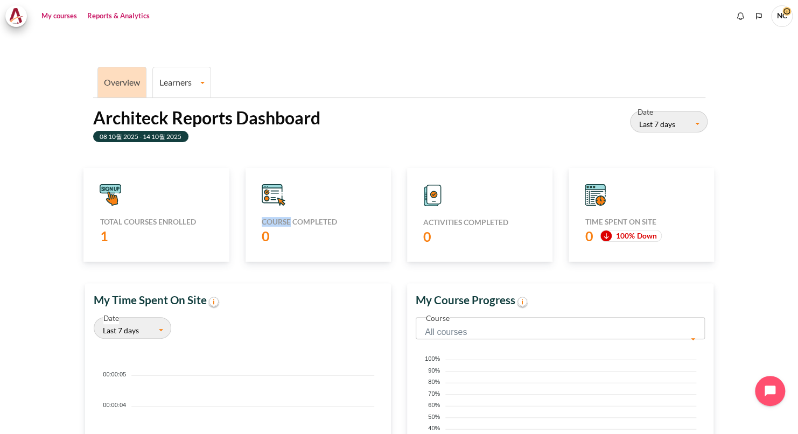
click at [54, 21] on link "My courses" at bounding box center [59, 16] width 43 height 22
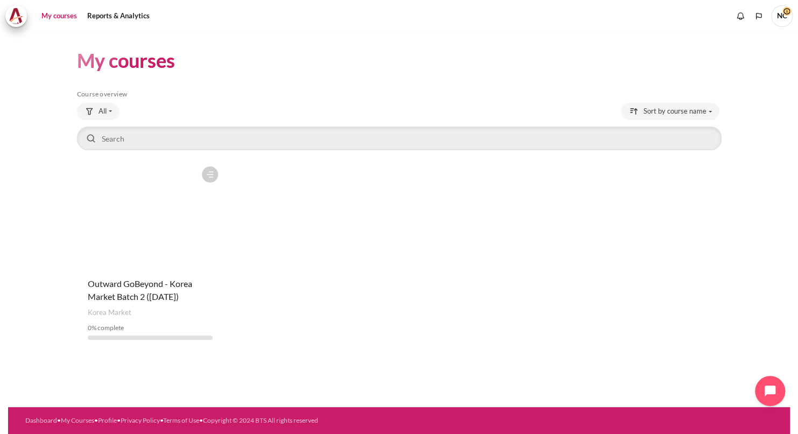
click at [67, 18] on link "My courses" at bounding box center [59, 16] width 43 height 22
click at [297, 253] on div "My courses Skip Course overview Course overview All" at bounding box center [398, 219] width 781 height 375
click at [170, 188] on figure "Content" at bounding box center [150, 215] width 146 height 108
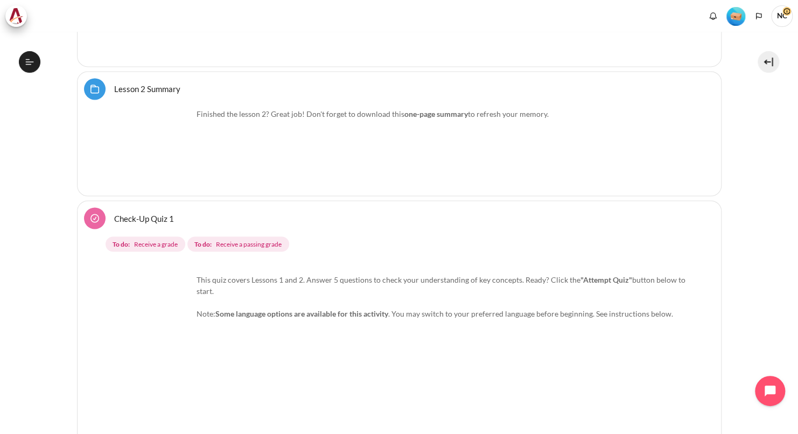
scroll to position [2637, 0]
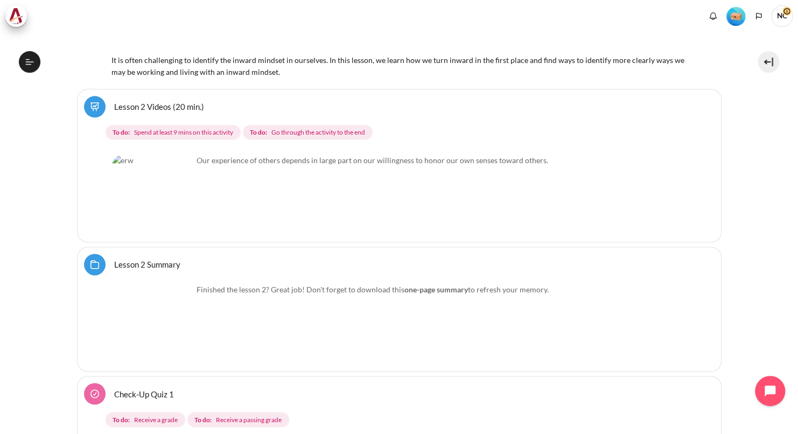
click at [176, 208] on img "Content" at bounding box center [152, 194] width 81 height 81
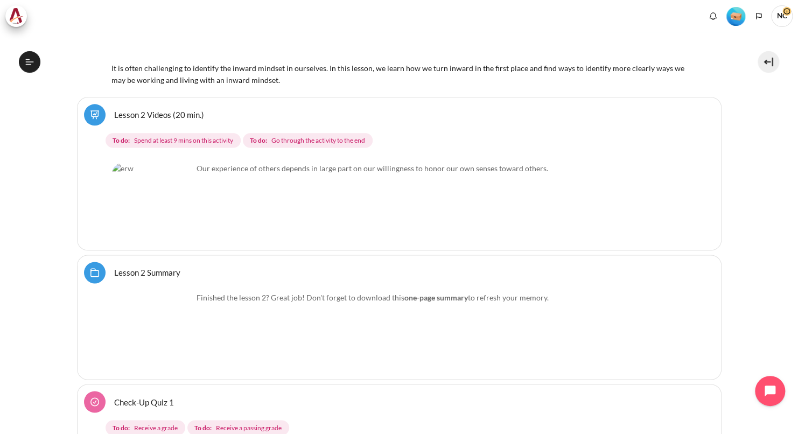
click at [180, 210] on img "Content" at bounding box center [152, 203] width 81 height 81
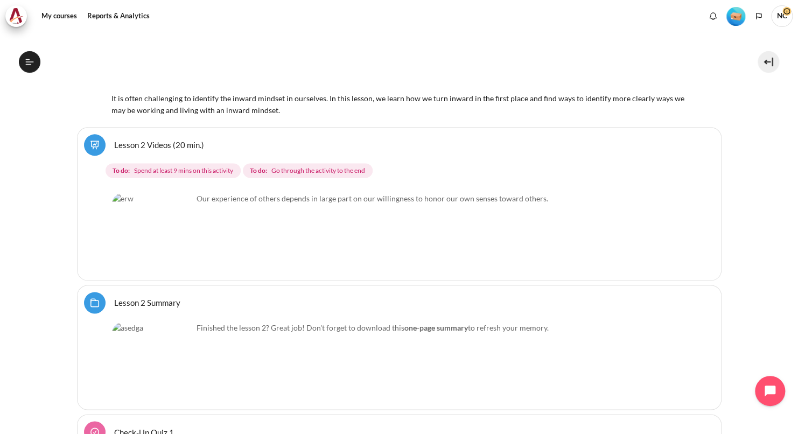
scroll to position [2667, 0]
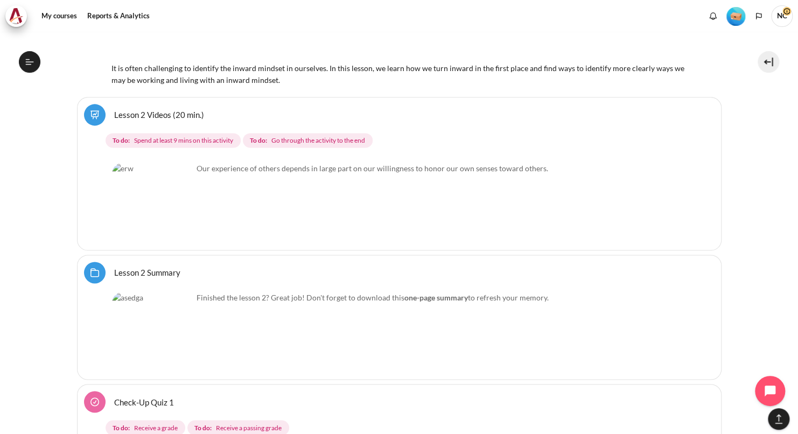
click at [136, 320] on img "Content" at bounding box center [152, 332] width 81 height 81
click at [154, 315] on img "Content" at bounding box center [152, 332] width 81 height 81
click at [153, 314] on img "Content" at bounding box center [152, 332] width 81 height 81
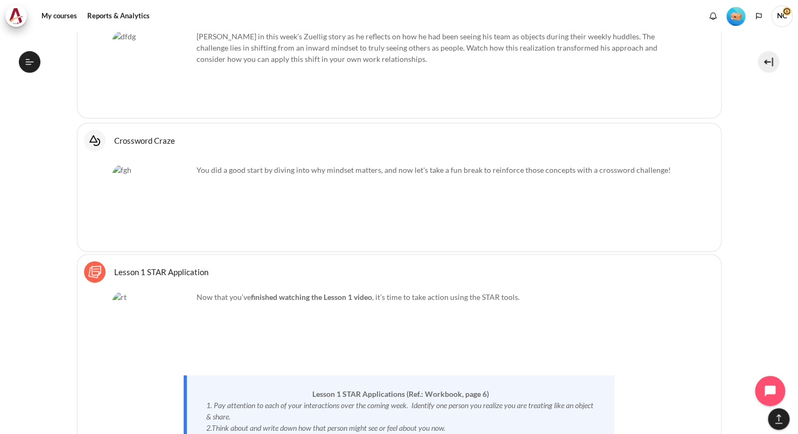
scroll to position [2291, 0]
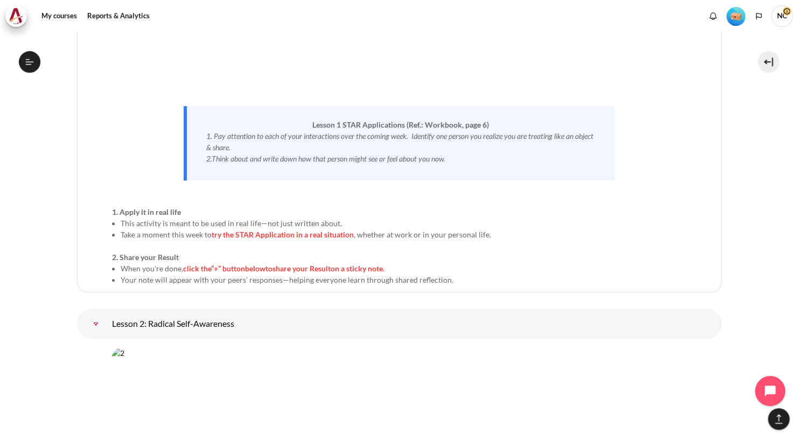
click at [212, 229] on li "Take a moment this week to try the STAR Application in a real situation , wheth…" at bounding box center [404, 234] width 566 height 11
click at [245, 230] on span "try the STAR Application in a real situation" at bounding box center [283, 234] width 142 height 9
click at [247, 230] on span "try the STAR Application in a real situation" at bounding box center [283, 234] width 142 height 9
click at [560, 198] on div "Now that you’ve finished watching the Lesson 1 video , it’s time to take action…" at bounding box center [399, 153] width 574 height 263
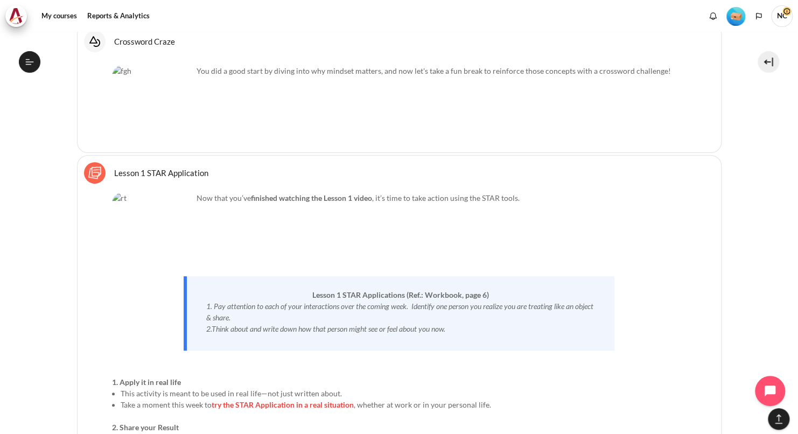
scroll to position [2075, 0]
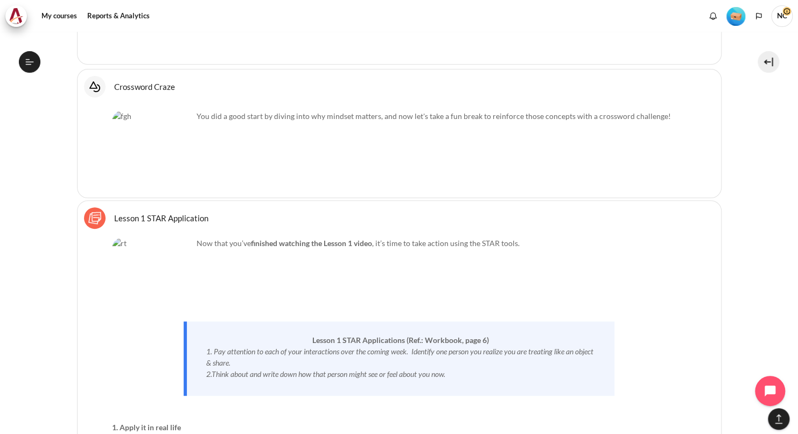
click at [272, 284] on p "Content" at bounding box center [399, 289] width 574 height 11
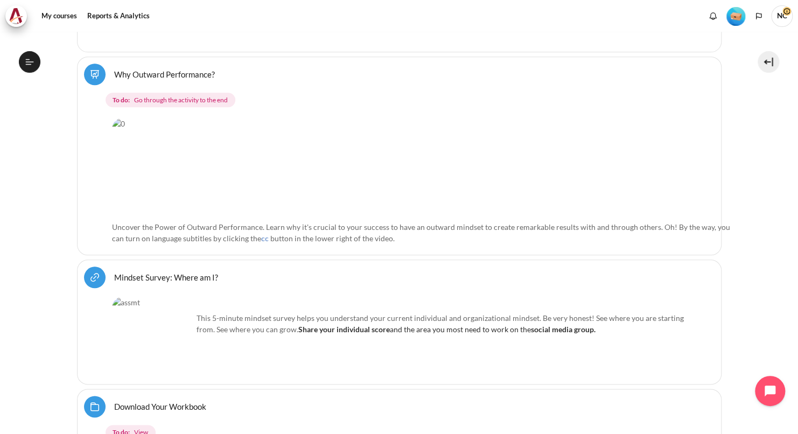
scroll to position [484, 0]
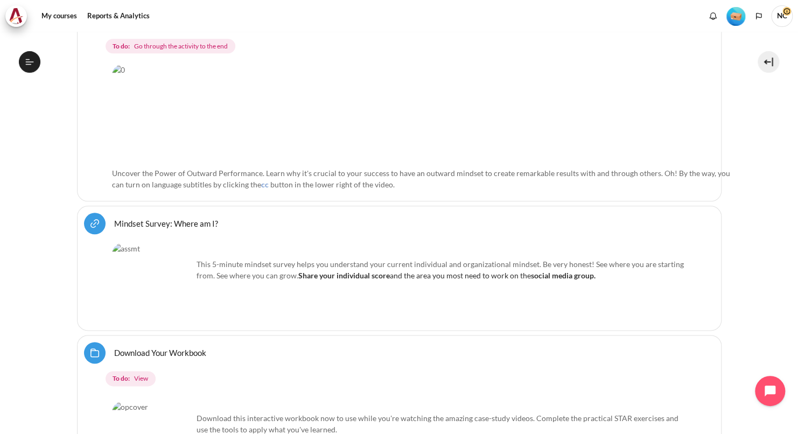
click at [229, 170] on span "Uncover the Power of Outward Performance. Learn why it's crucial to your succes…" at bounding box center [421, 178] width 618 height 20
click at [396, 109] on img "Content" at bounding box center [425, 113] width 626 height 98
click at [445, 110] on img "Content" at bounding box center [425, 113] width 626 height 98
click at [446, 109] on img "Content" at bounding box center [425, 113] width 626 height 98
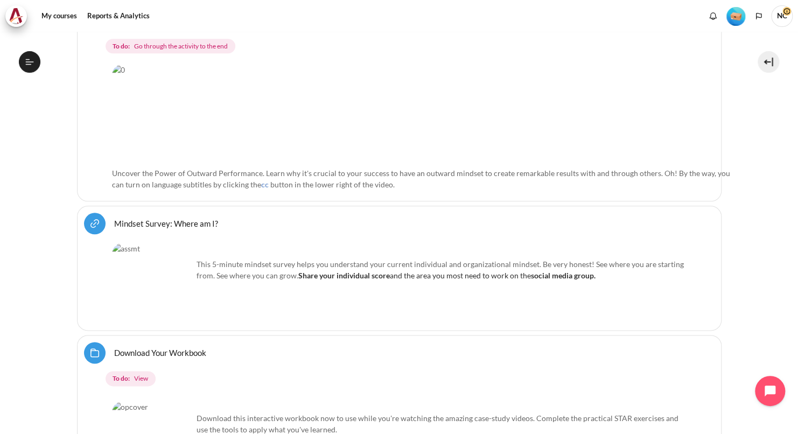
click at [161, 218] on link "Mindset Survey: Where am I? URL" at bounding box center [166, 223] width 104 height 10
click at [140, 273] on img "Content" at bounding box center [152, 283] width 81 height 81
click at [141, 272] on img "Content" at bounding box center [152, 283] width 81 height 81
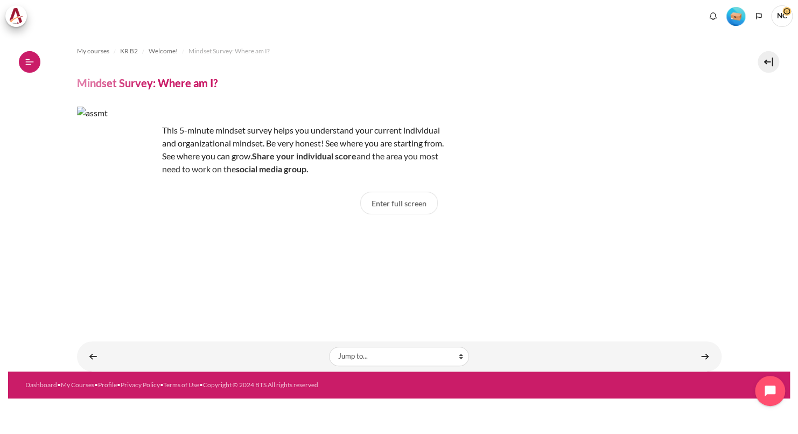
click at [34, 60] on button "Open course index" at bounding box center [30, 62] width 22 height 22
click at [769, 62] on button at bounding box center [768, 62] width 22 height 22
click at [239, 162] on p "This 5-minute mindset survey helps you understand your current individual and o…" at bounding box center [265, 150] width 377 height 52
click at [240, 159] on p "This 5-minute mindset survey helps you understand your current individual and o…" at bounding box center [265, 150] width 377 height 52
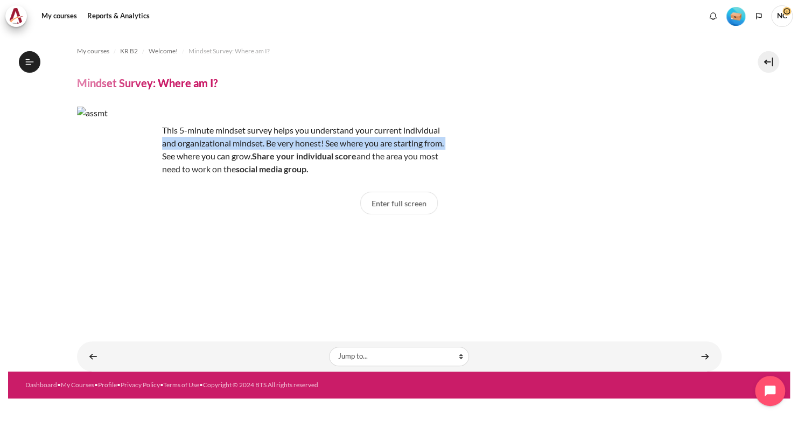
drag, startPoint x: 240, startPoint y: 159, endPoint x: 163, endPoint y: 150, distance: 77.0
click at [163, 150] on p "This 5-minute mindset survey helps you understand your current individual and o…" at bounding box center [265, 150] width 377 height 52
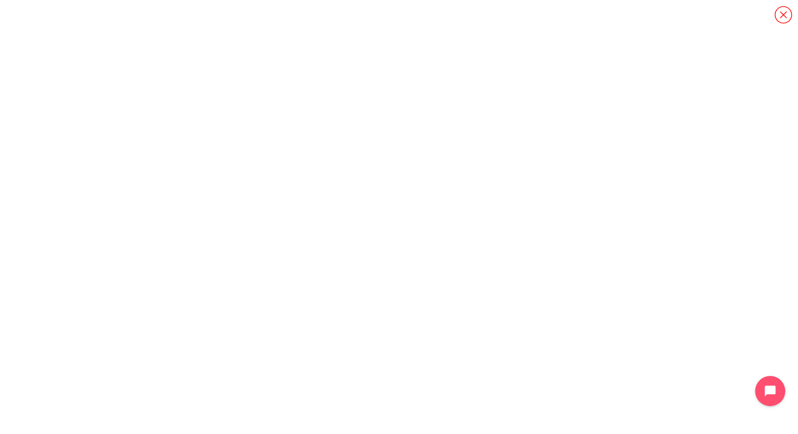
click at [779, 15] on icon "Content" at bounding box center [782, 14] width 19 height 19
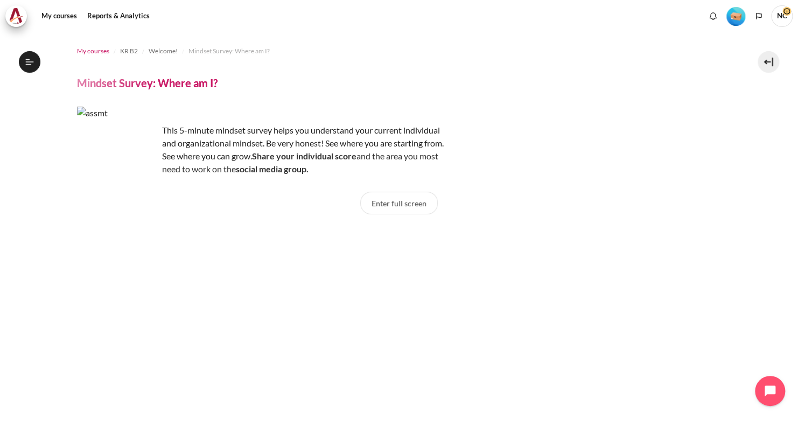
click at [100, 51] on span "My courses" at bounding box center [93, 51] width 32 height 10
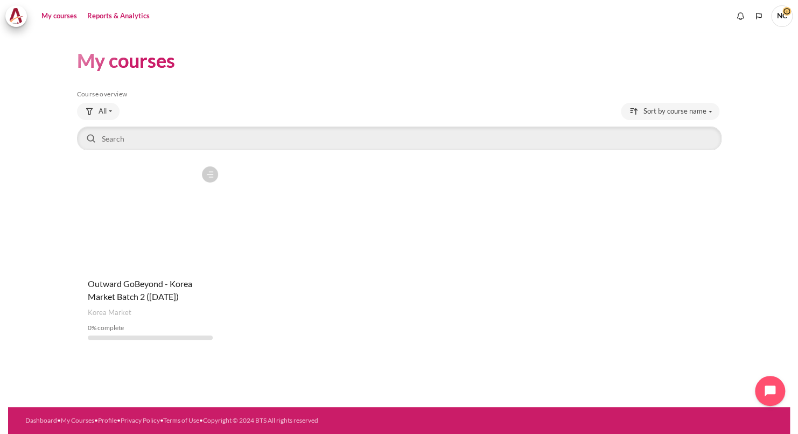
click at [115, 15] on link "Reports & Analytics" at bounding box center [118, 16] width 70 height 22
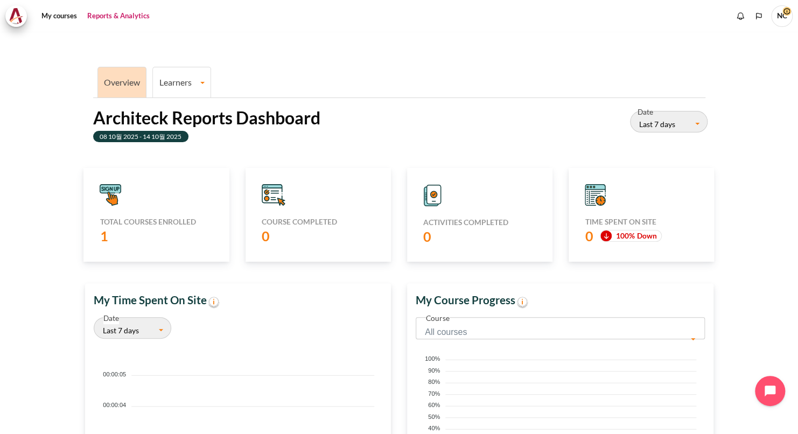
click at [188, 83] on link "Learners" at bounding box center [182, 82] width 58 height 10
click at [64, 15] on link "My courses" at bounding box center [59, 16] width 43 height 22
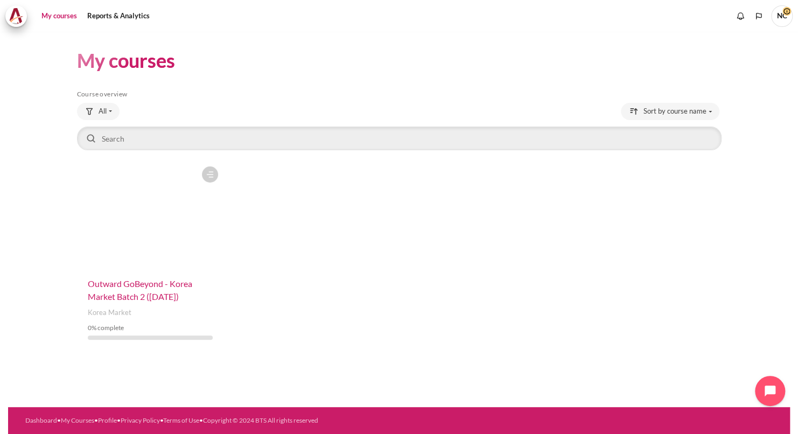
click at [136, 287] on span "Outward GoBeyond - Korea Market Batch 2 ([DATE])" at bounding box center [140, 289] width 104 height 23
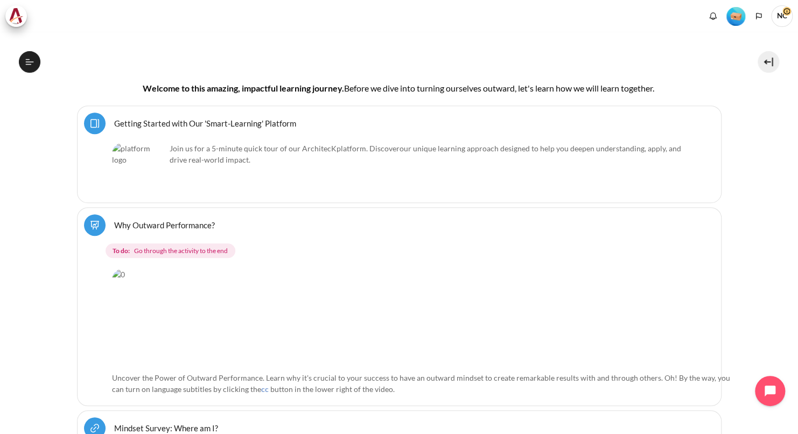
scroll to position [269, 0]
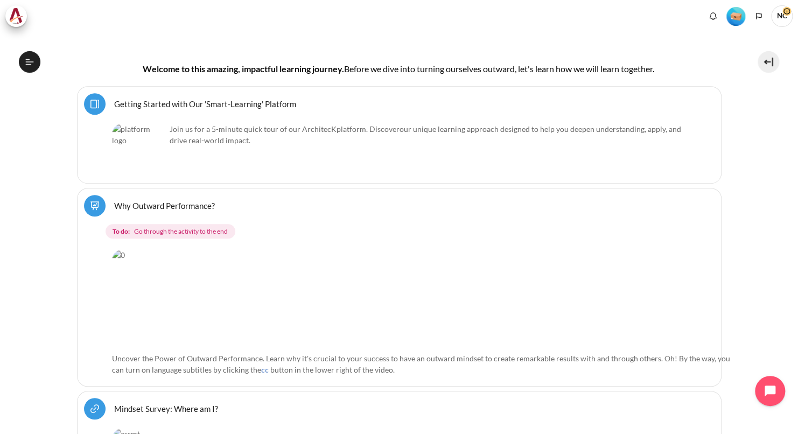
click at [392, 294] on img "Content" at bounding box center [425, 298] width 626 height 98
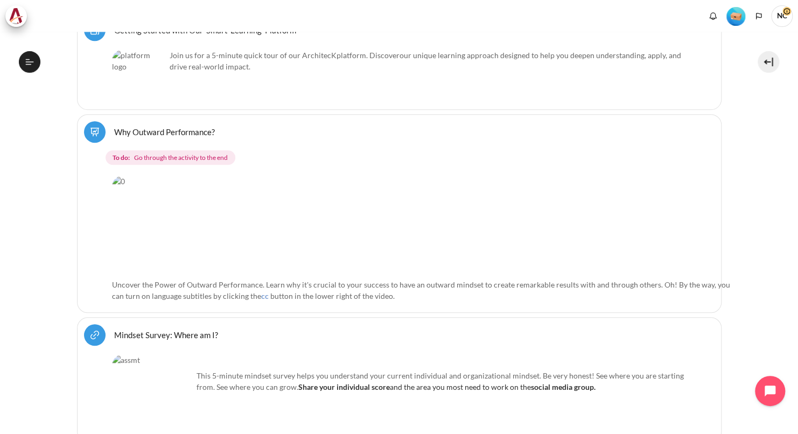
scroll to position [431, 0]
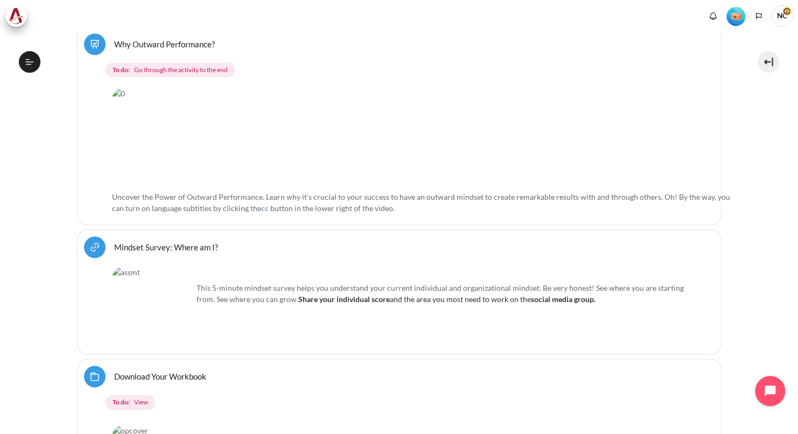
click at [151, 294] on img "Content" at bounding box center [152, 306] width 81 height 81
click at [336, 294] on strong "Share your individual score" at bounding box center [343, 298] width 91 height 9
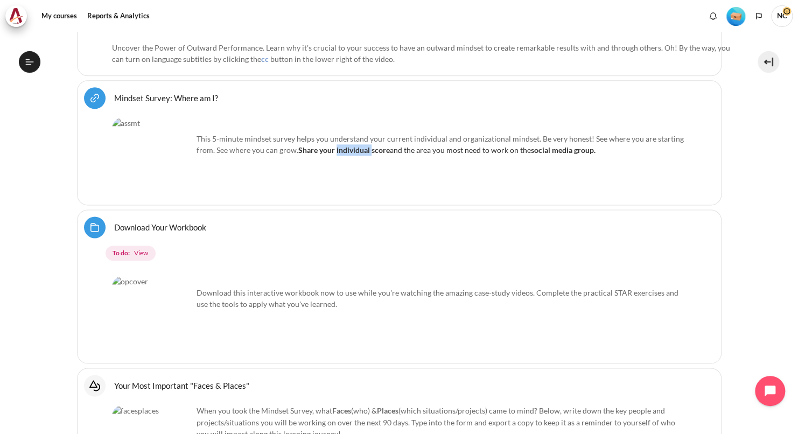
scroll to position [676, 0]
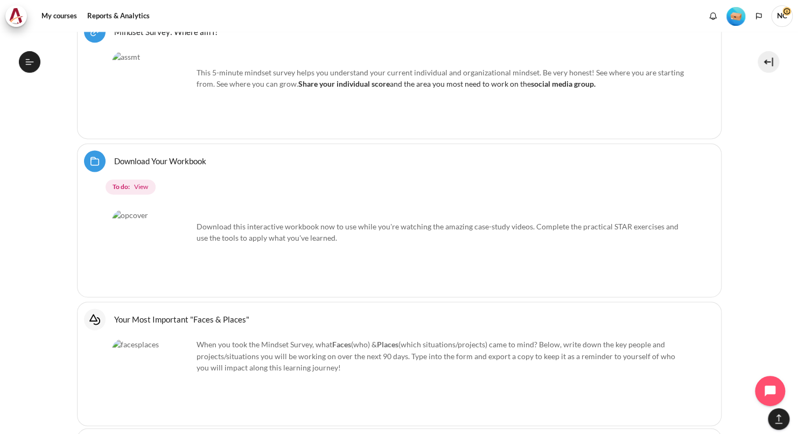
click at [130, 179] on span "To do: View" at bounding box center [130, 186] width 50 height 15
click at [252, 226] on p "Download this interactive workbook now to use while you're watching the amazing…" at bounding box center [399, 226] width 574 height 34
click at [254, 222] on p "Download this interactive workbook now to use while you're watching the amazing…" at bounding box center [399, 226] width 574 height 34
click at [137, 223] on img "Content" at bounding box center [152, 249] width 81 height 81
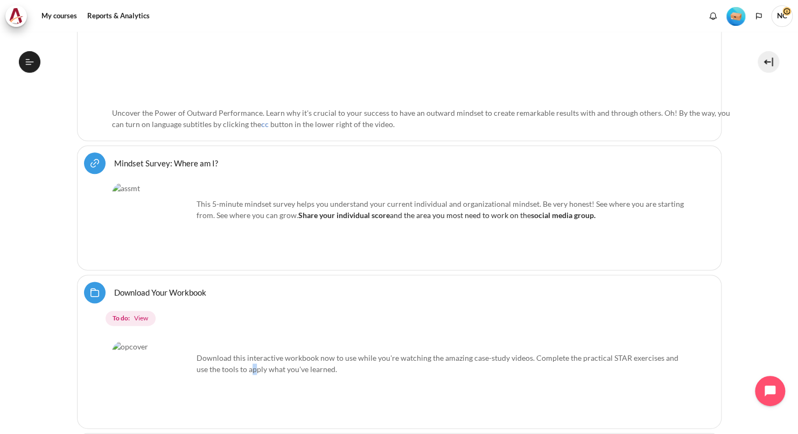
scroll to position [568, 0]
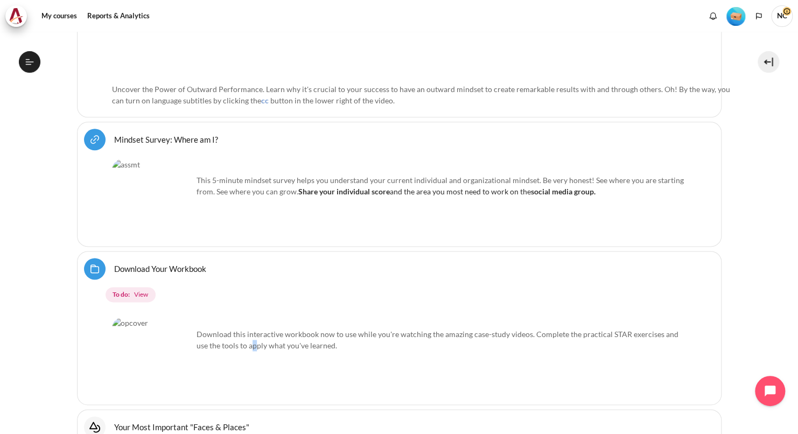
click at [136, 195] on img "Content" at bounding box center [152, 199] width 81 height 81
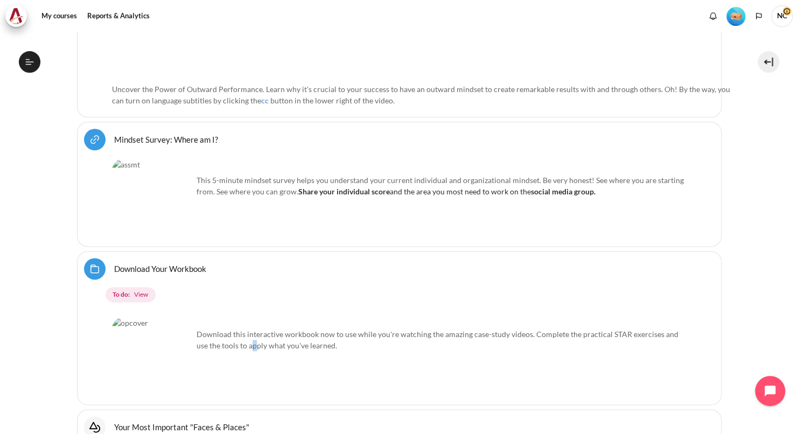
drag, startPoint x: 139, startPoint y: 195, endPoint x: 146, endPoint y: 194, distance: 6.5
click at [140, 195] on img "Content" at bounding box center [152, 199] width 81 height 81
click at [146, 194] on img "Content" at bounding box center [152, 199] width 81 height 81
click at [318, 174] on p "This 5-minute mindset survey helps you understand your current individual and o…" at bounding box center [399, 185] width 574 height 23
drag, startPoint x: 318, startPoint y: 173, endPoint x: 349, endPoint y: 186, distance: 33.8
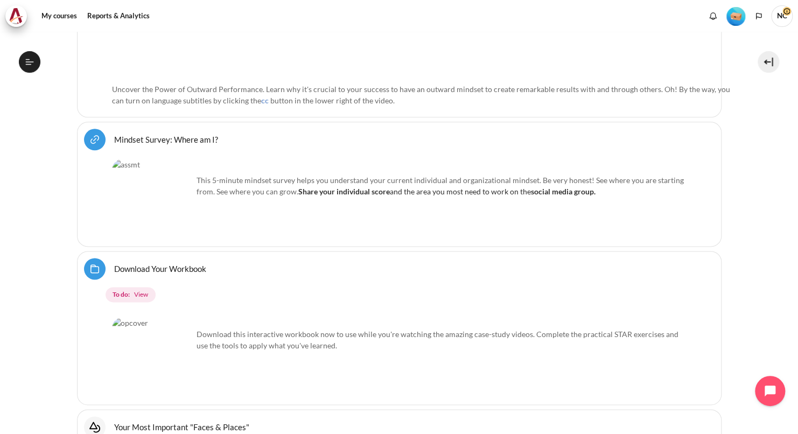
click at [349, 186] on p "This 5-minute mindset survey helps you understand your current individual and o…" at bounding box center [399, 185] width 574 height 23
click at [349, 185] on p "This 5-minute mindset survey helps you understand your current individual and o…" at bounding box center [399, 185] width 574 height 23
click at [350, 187] on strong "Share your individual score" at bounding box center [343, 191] width 91 height 9
click at [354, 187] on strong "Share your individual score" at bounding box center [343, 191] width 91 height 9
click at [571, 187] on strong "social media group." at bounding box center [563, 191] width 65 height 9
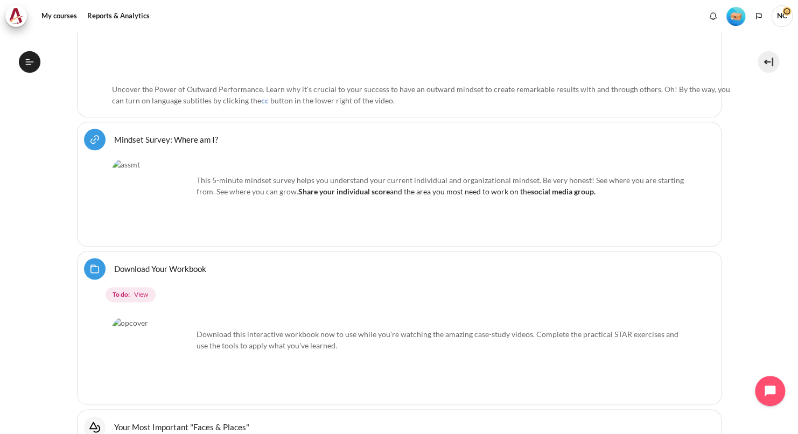
scroll to position [676, 0]
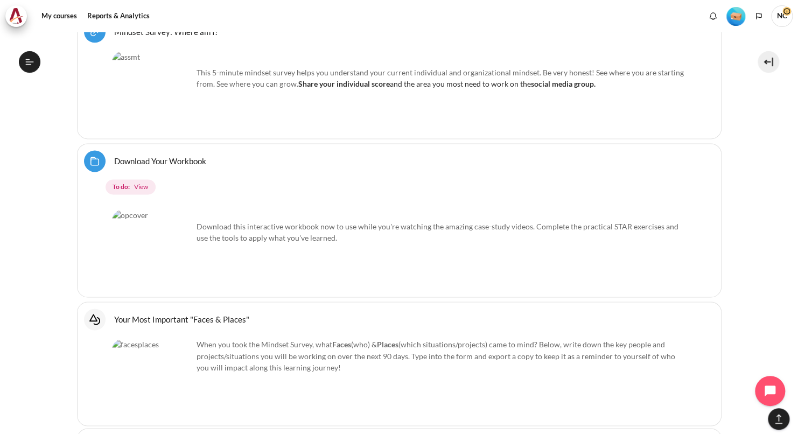
click at [278, 214] on p "Download this interactive workbook now to use while you're watching the amazing…" at bounding box center [399, 226] width 574 height 34
click at [154, 227] on img "Content" at bounding box center [152, 249] width 81 height 81
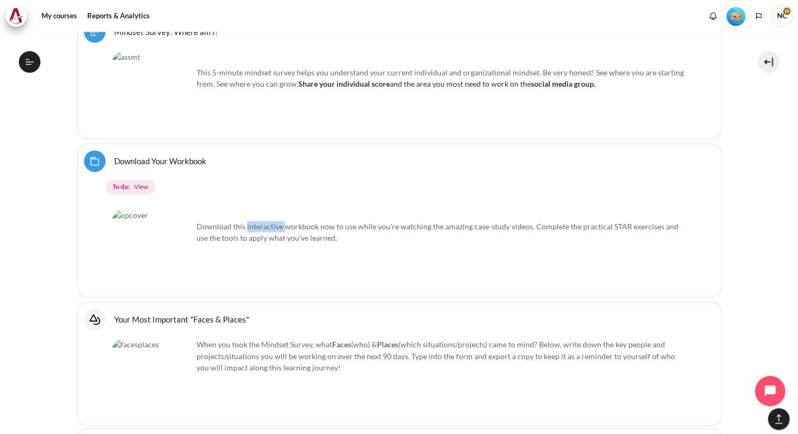
click at [154, 227] on img "Content" at bounding box center [152, 249] width 81 height 81
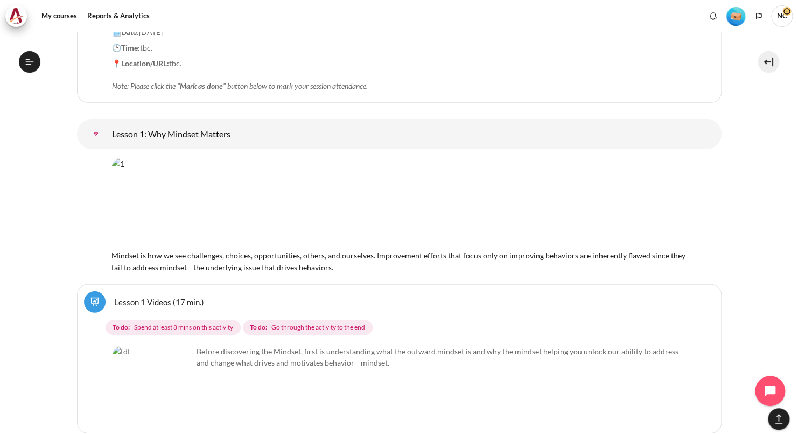
scroll to position [1430, 0]
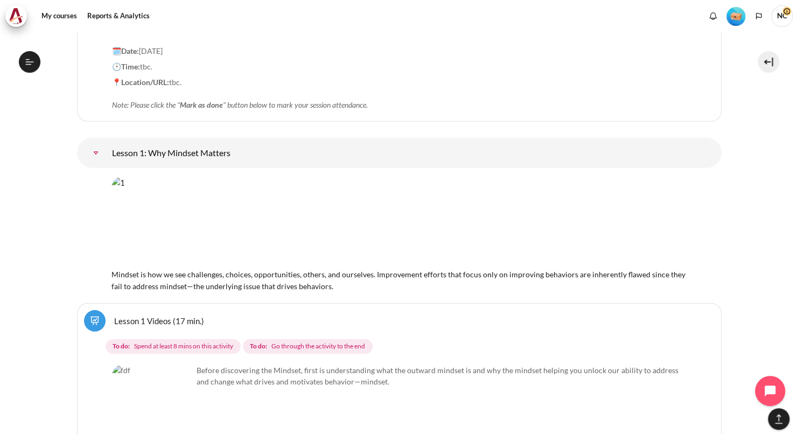
click at [196, 218] on img "Content" at bounding box center [398, 222] width 575 height 90
click at [411, 213] on img "Content" at bounding box center [398, 222] width 575 height 90
click at [419, 258] on div "Mindset is how we see challenges, choices, opportunities, others, and ourselves…" at bounding box center [398, 235] width 575 height 116
click at [420, 270] on span "Mindset is how we see challenges, choices, opportunities, others, and ourselves…" at bounding box center [398, 281] width 574 height 22
click at [418, 270] on div "Mindset is how we see challenges, choices, opportunities, others, and ourselves…" at bounding box center [398, 235] width 575 height 116
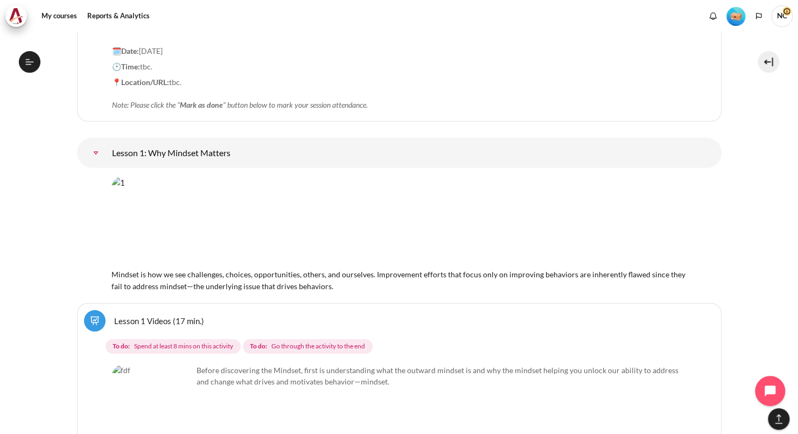
click at [412, 270] on div "Mindset is how we see challenges, choices, opportunities, others, and ourselves…" at bounding box center [398, 235] width 575 height 116
click at [407, 233] on img "Content" at bounding box center [398, 222] width 575 height 90
click at [413, 223] on img "Content" at bounding box center [398, 222] width 575 height 90
click at [418, 215] on img "Content" at bounding box center [398, 222] width 575 height 90
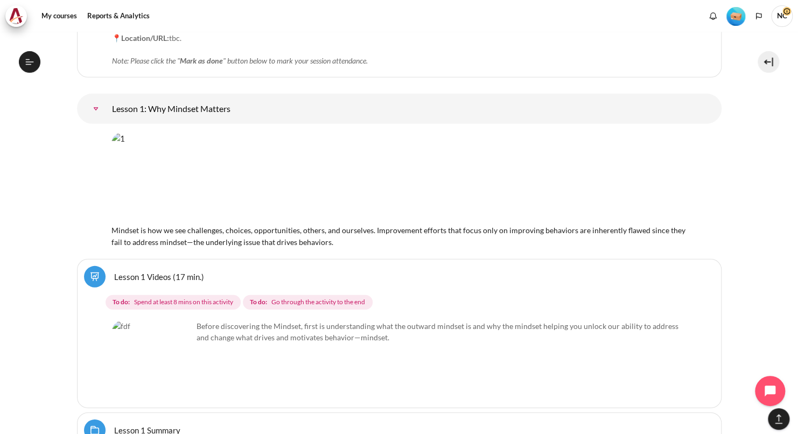
scroll to position [1537, 0]
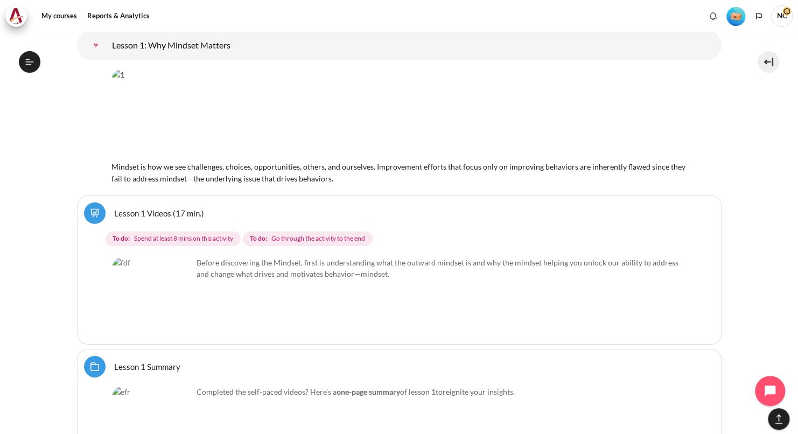
click at [262, 257] on p "Before discovering the Mindset, first is understanding what the outward mindset…" at bounding box center [399, 268] width 574 height 23
click at [177, 305] on img "Content" at bounding box center [152, 297] width 81 height 81
click at [291, 257] on p "Before discovering the Mindset, first is understanding what the outward mindset…" at bounding box center [399, 268] width 574 height 23
drag, startPoint x: 291, startPoint y: 251, endPoint x: 258, endPoint y: 254, distance: 33.5
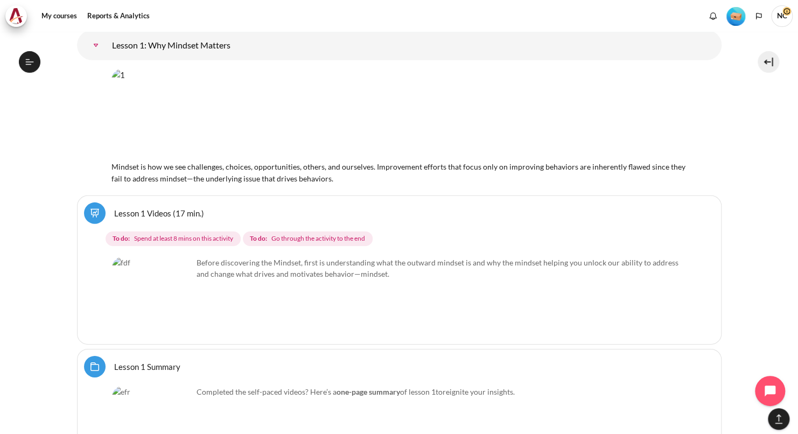
click at [258, 257] on p "Before discovering the Mindset, first is understanding what the outward mindset…" at bounding box center [399, 268] width 574 height 23
click at [23, 66] on button "Open course index" at bounding box center [30, 62] width 22 height 22
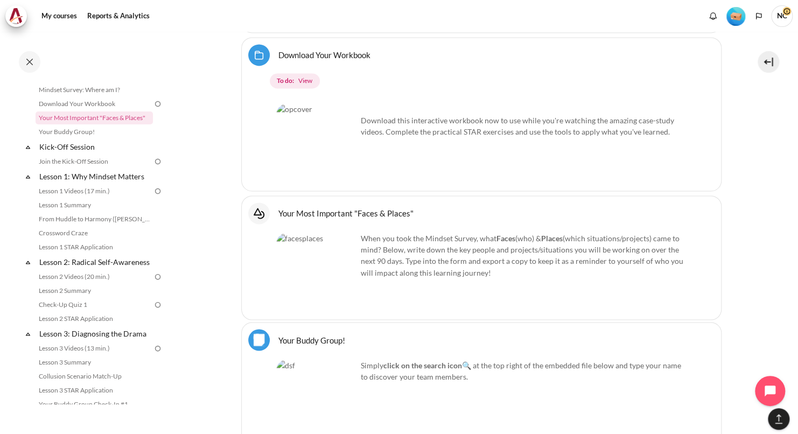
scroll to position [18, 0]
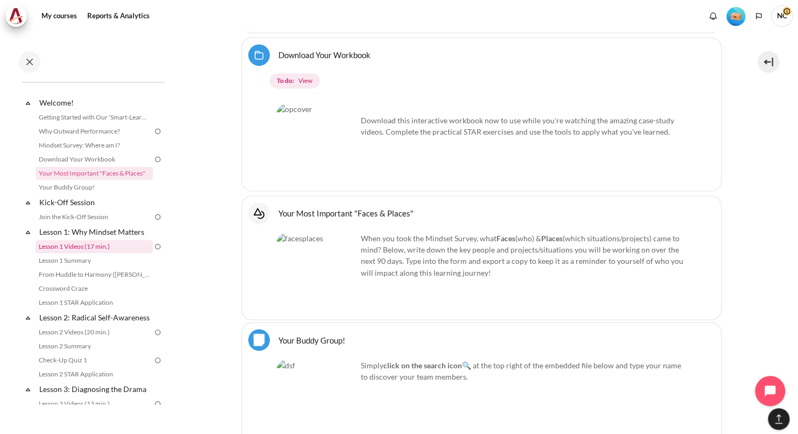
click at [75, 249] on link "Lesson 1 Videos (17 min.)" at bounding box center [94, 246] width 117 height 13
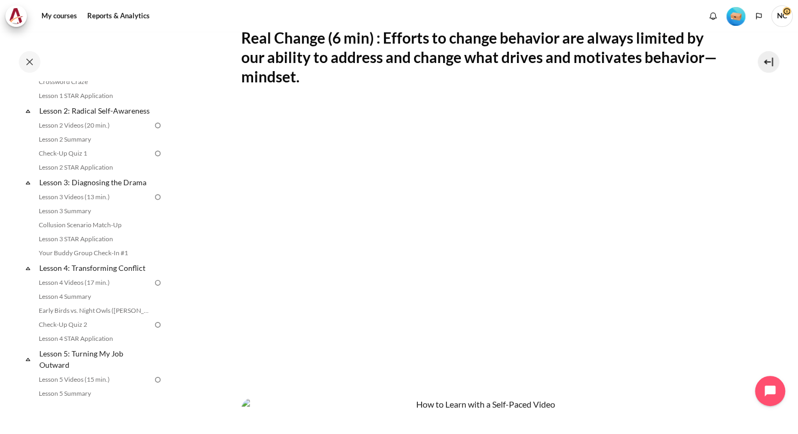
scroll to position [75, 0]
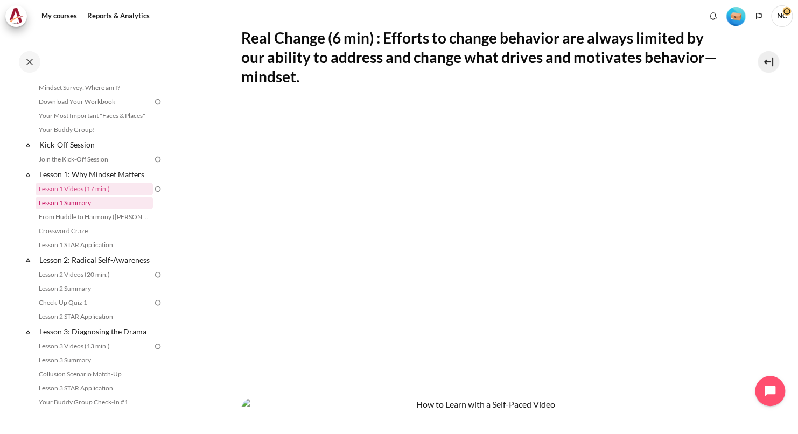
click at [81, 202] on link "Lesson 1 Summary" at bounding box center [94, 202] width 117 height 13
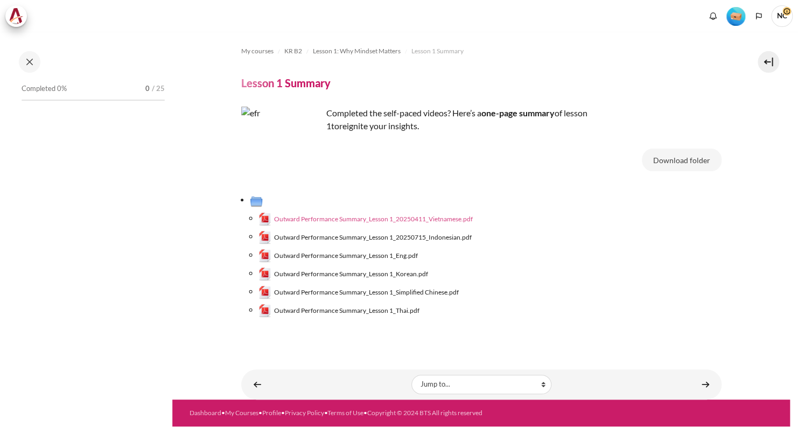
click at [358, 217] on span "Outward Performance Summary_Lesson 1_20250411_Vietnamese.pdf" at bounding box center [373, 219] width 199 height 10
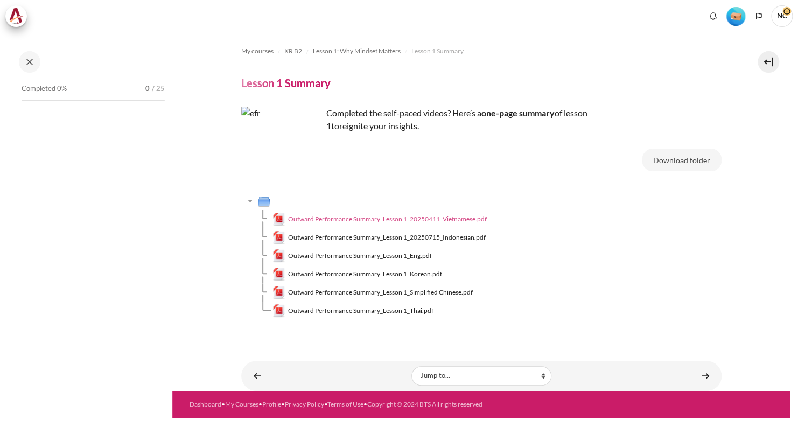
scroll to position [36, 0]
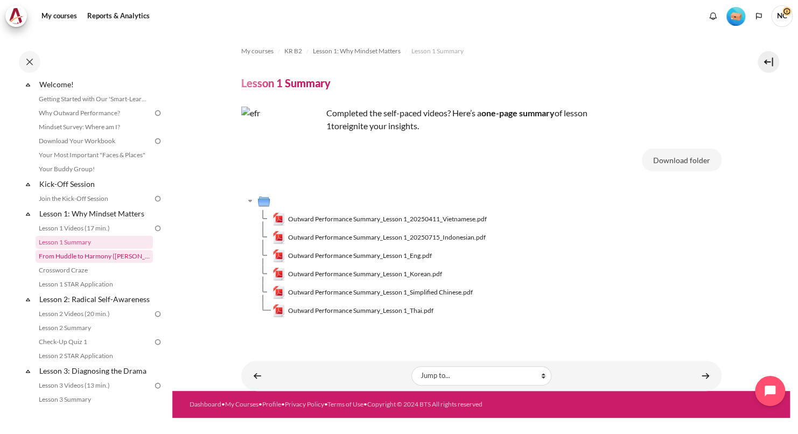
click at [89, 258] on link "From Huddle to Harmony ([PERSON_NAME]'s Story)" at bounding box center [94, 256] width 117 height 13
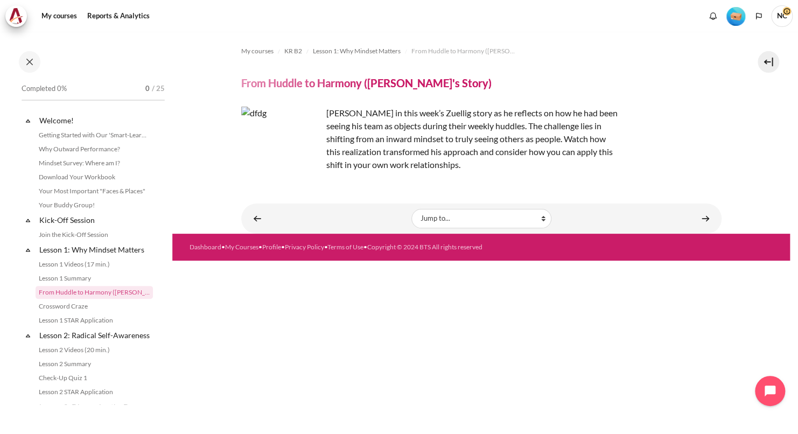
scroll to position [50, 0]
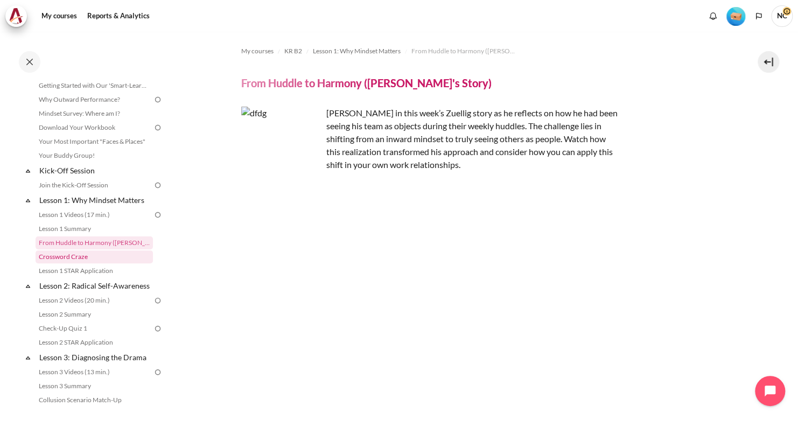
click at [75, 259] on link "Crossword Craze" at bounding box center [94, 256] width 117 height 13
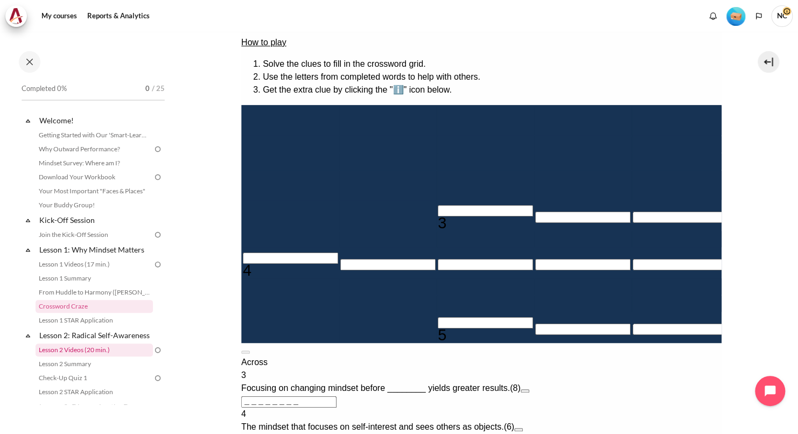
click at [70, 356] on link "Lesson 2 Videos (20 min.)" at bounding box center [94, 349] width 117 height 13
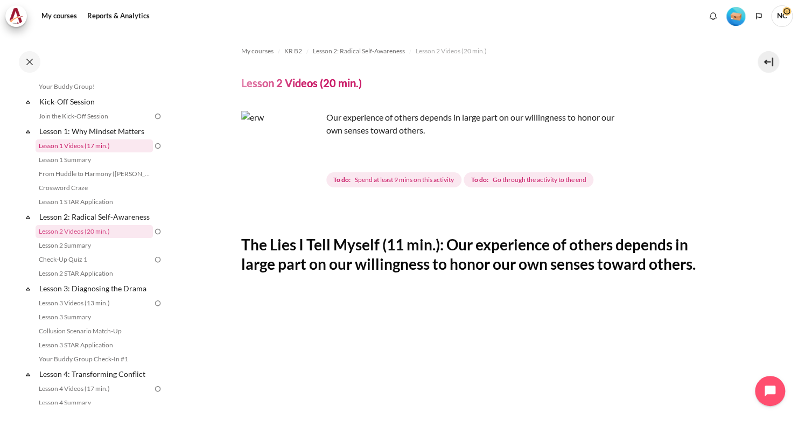
click at [96, 147] on link "Lesson 1 Videos (17 min.)" at bounding box center [94, 145] width 117 height 13
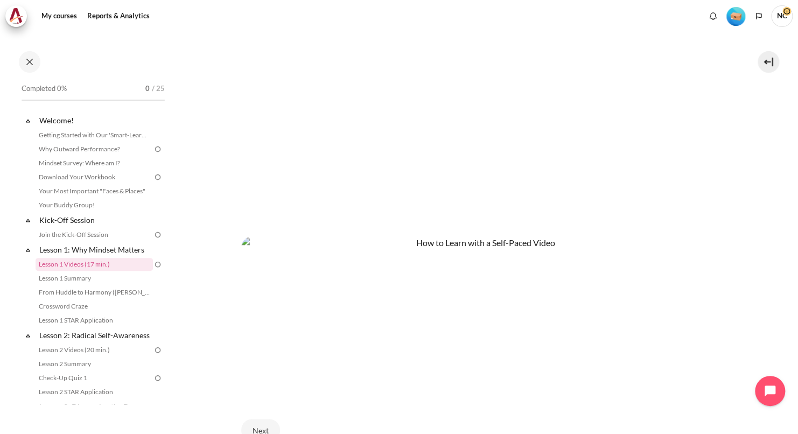
scroll to position [54, 0]
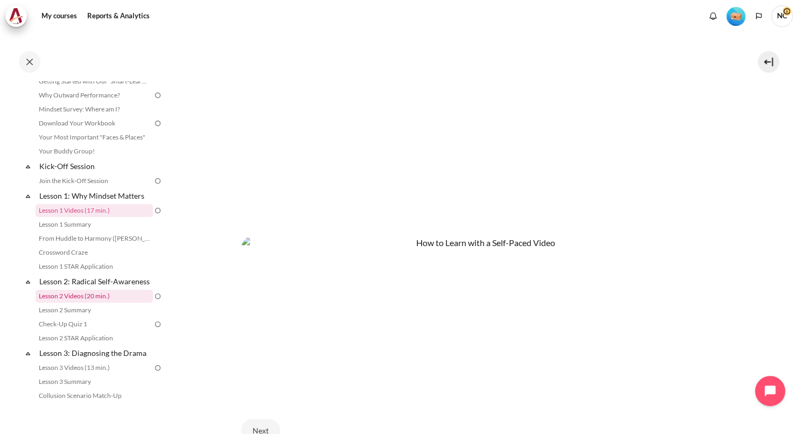
click at [94, 302] on link "Lesson 2 Videos (20 min.)" at bounding box center [94, 296] width 117 height 13
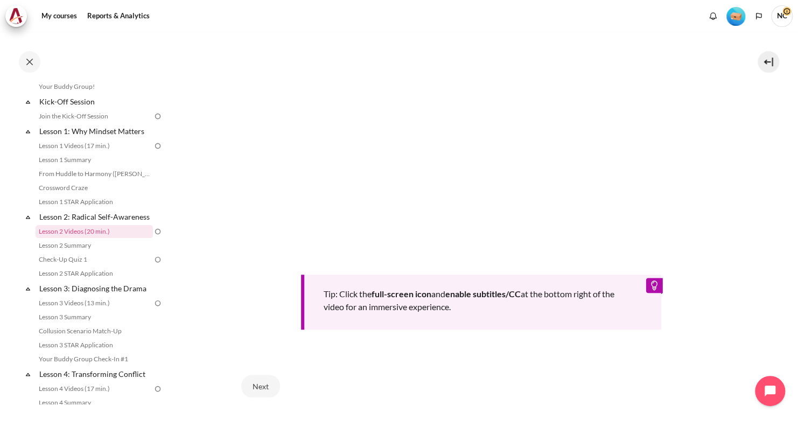
scroll to position [330, 0]
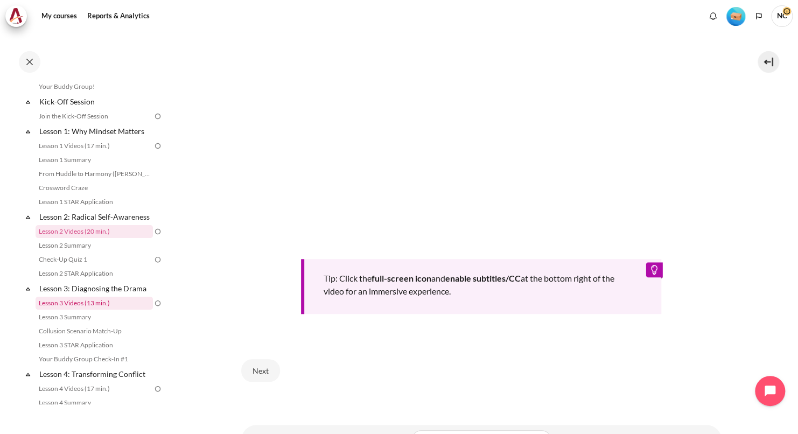
click at [85, 309] on link "Lesson 3 Videos (13 min.)" at bounding box center [94, 303] width 117 height 13
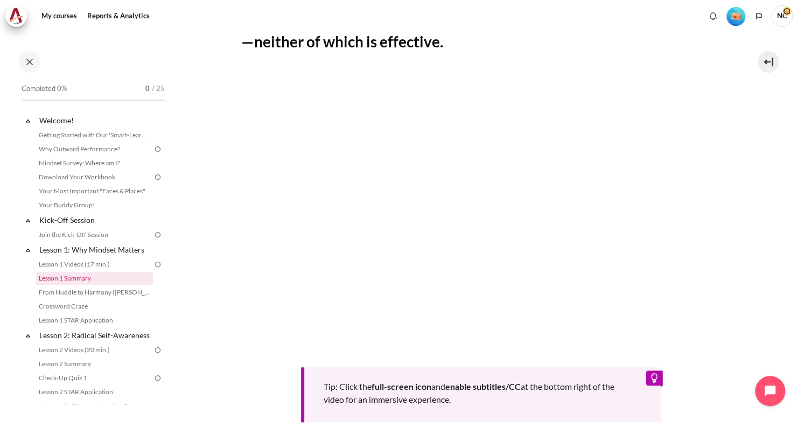
click at [87, 281] on link "Lesson 1 Summary" at bounding box center [94, 278] width 117 height 13
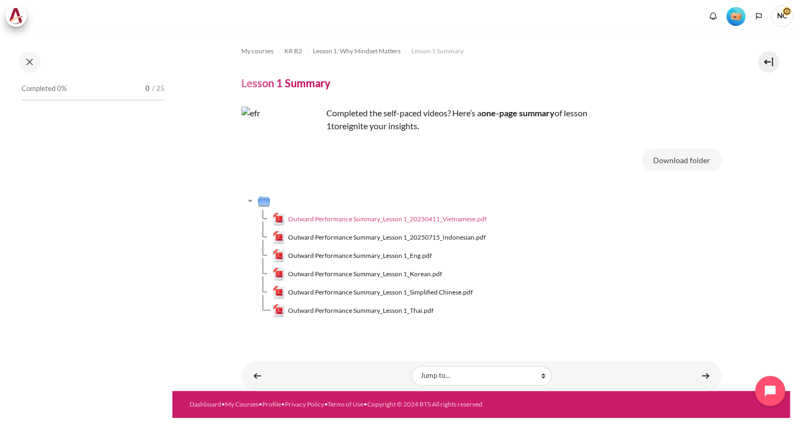
click at [345, 220] on span "Outward Performance Summary_Lesson 1_20250411_Vietnamese.pdf" at bounding box center [387, 219] width 199 height 10
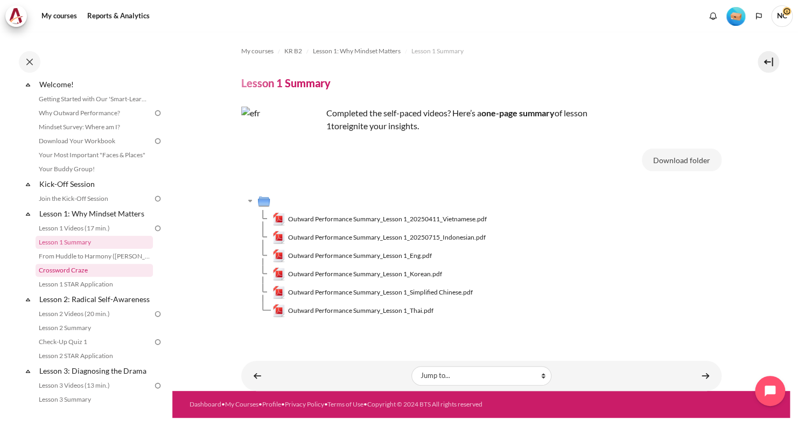
click at [84, 271] on link "Crossword Craze" at bounding box center [94, 270] width 117 height 13
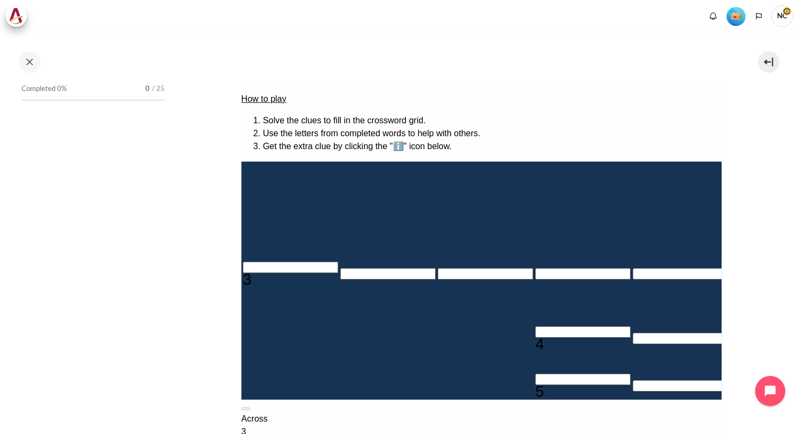
scroll to position [64, 0]
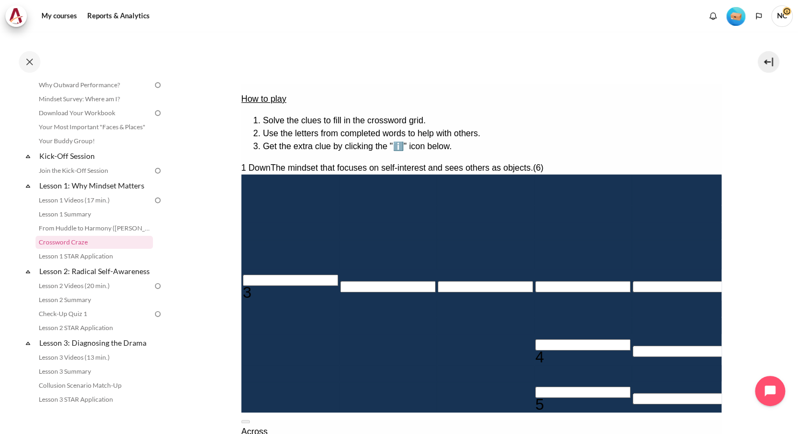
type input "B＿＿＿＿＿"
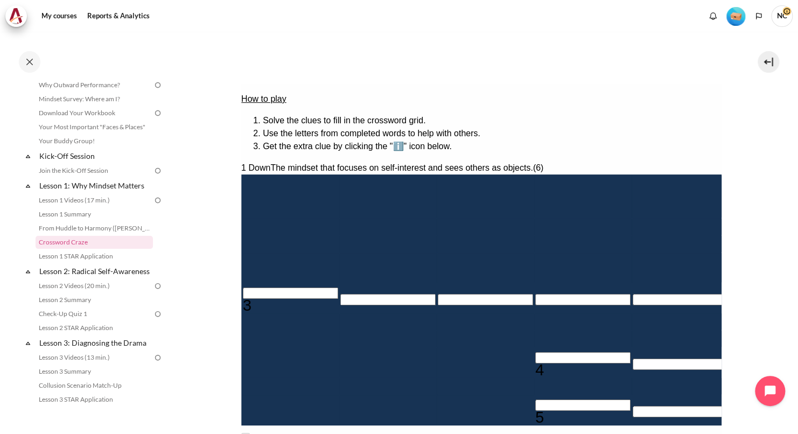
type input "BE＿＿＿＿"
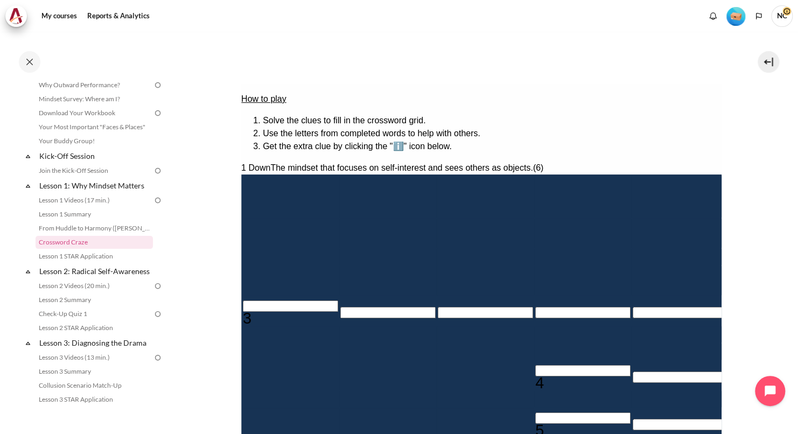
type input "BEH＿＿＿"
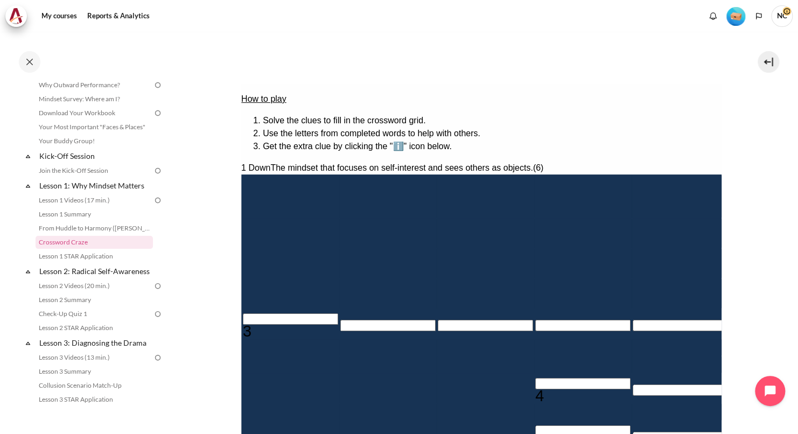
type input "BEHA＿＿"
type input "＿＿＿＿＿＿＿V"
type input "BEHAV＿"
type input "BEHAVI"
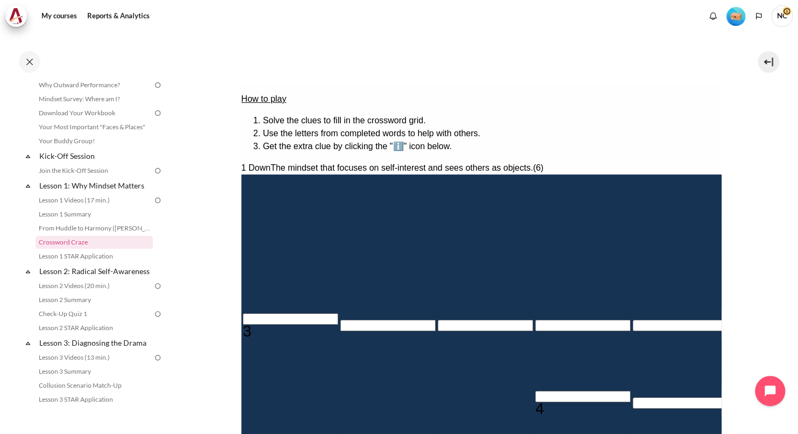
type input "BEHAVO"
type input "BEHAVR"
click at [729, 283] on input "Crossword grid. Use arrow keys to navigate and the keyboard to enter characters…" at bounding box center [776, 288] width 95 height 11
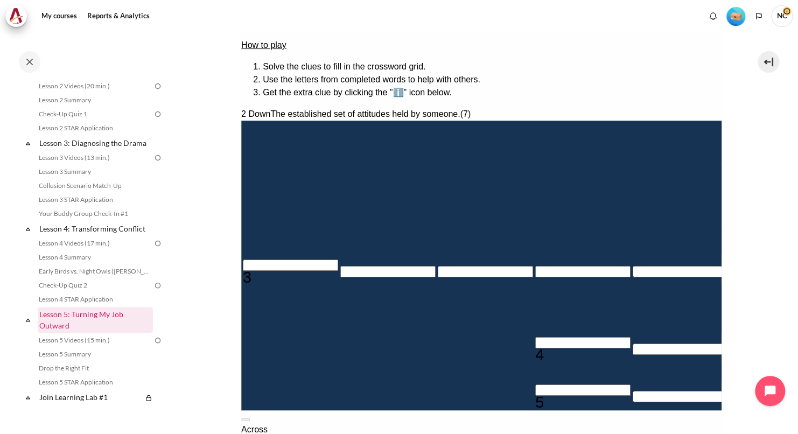
scroll to position [323, 0]
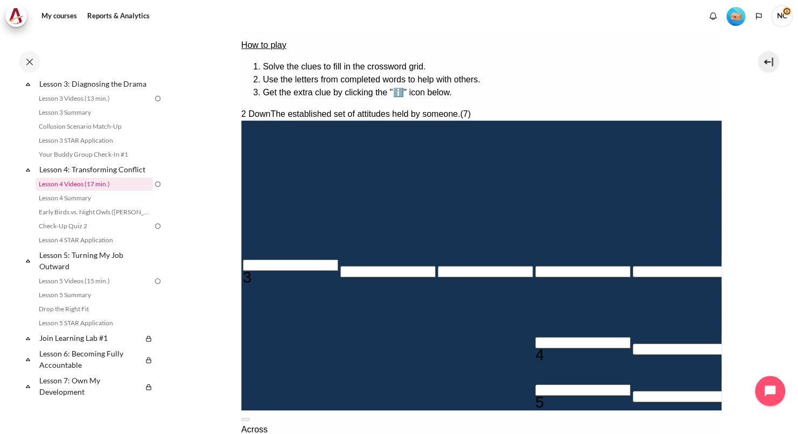
click at [93, 191] on link "Lesson 4 Videos (17 min.)" at bounding box center [94, 184] width 117 height 13
click at [100, 287] on link "Lesson 5 Videos (15 min.)" at bounding box center [94, 280] width 117 height 13
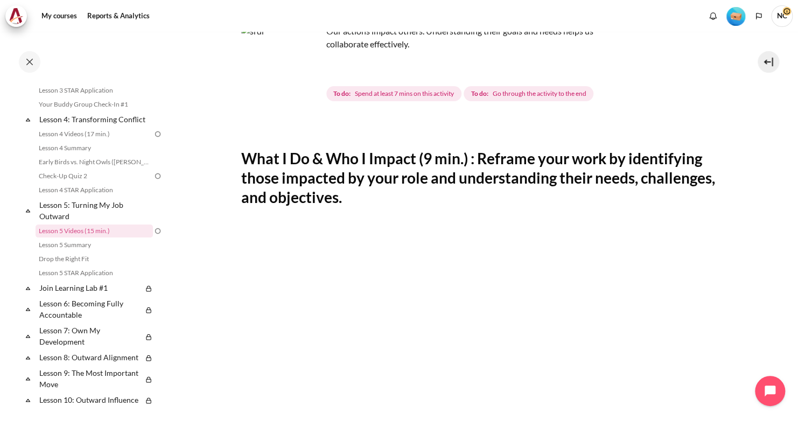
scroll to position [269, 0]
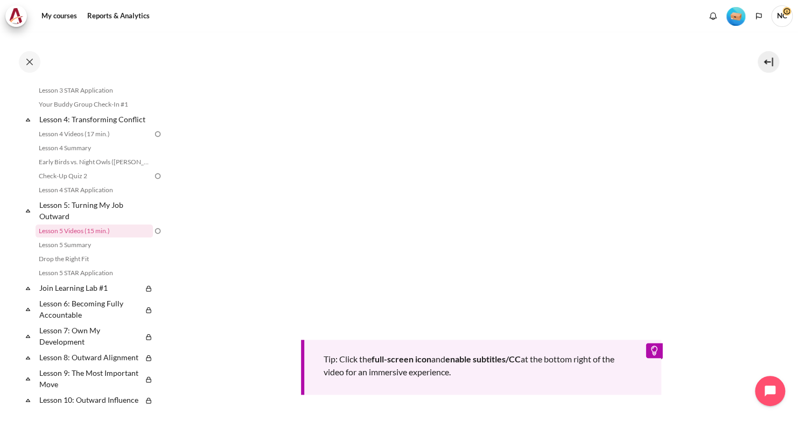
click at [207, 231] on section "My courses KR B2 Lesson 5: Turning My Job Outward Lesson 5 Videos (15 min.) Les…" at bounding box center [480, 149] width 617 height 773
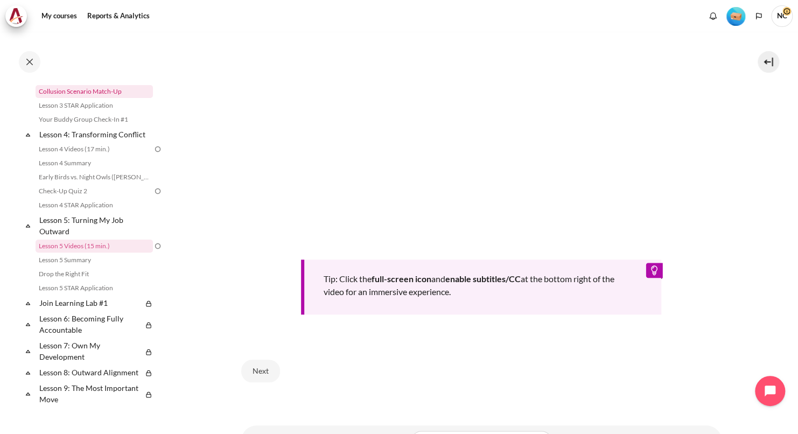
scroll to position [377, 0]
